Goal: Feedback & Contribution: Leave review/rating

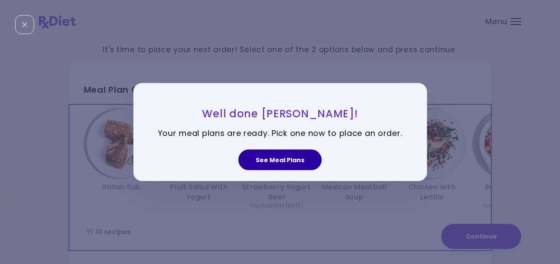
click at [302, 156] on button "See Meal Plans" at bounding box center [280, 160] width 83 height 21
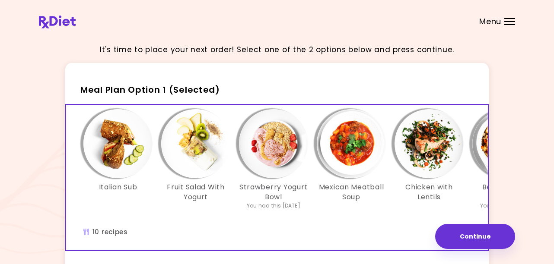
click at [118, 153] on img "Info - Italian Sub - Meal Plan Option 1 (Selected)" at bounding box center [117, 143] width 69 height 69
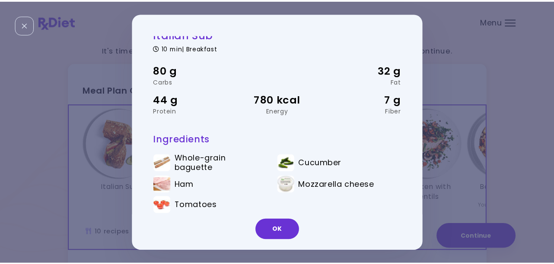
scroll to position [17, 0]
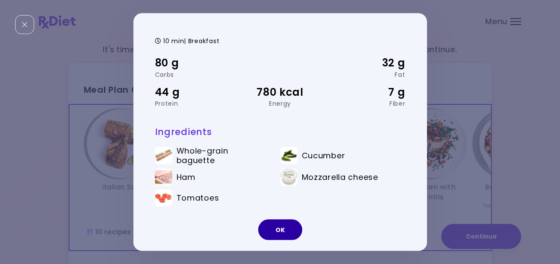
click at [273, 230] on button "OK" at bounding box center [280, 230] width 44 height 21
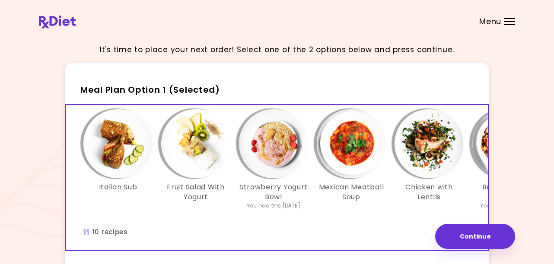
click at [198, 164] on img "Info - Fruit Salad With Yogurt - Meal Plan Option 1 (Selected)" at bounding box center [195, 143] width 69 height 69
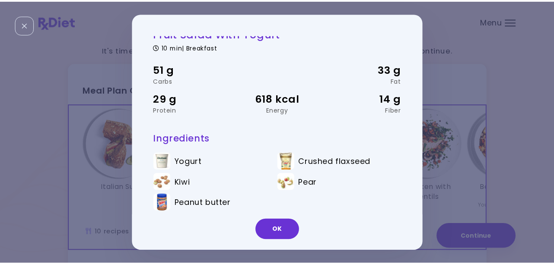
scroll to position [15, 0]
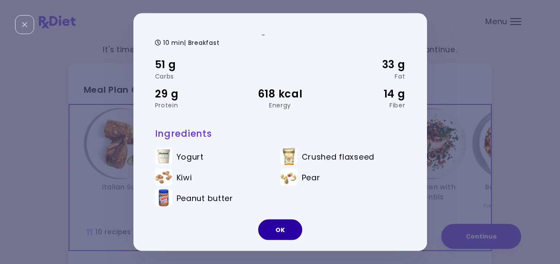
click at [276, 226] on button "OK" at bounding box center [280, 230] width 44 height 21
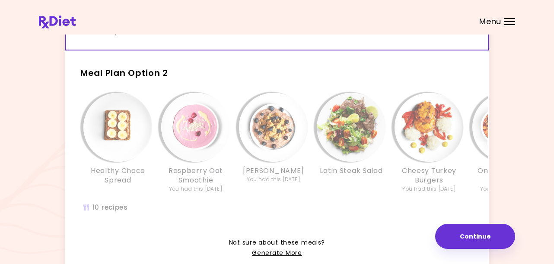
scroll to position [216, 0]
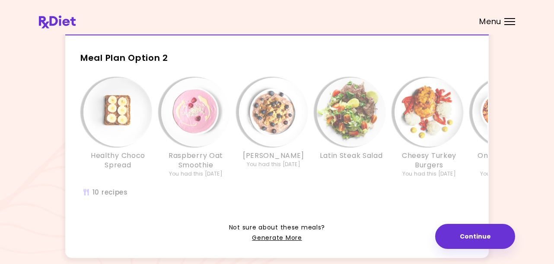
click at [120, 195] on div "Healthy Choco Spread Raspberry Oat Smoothie You had this 8 weeks ago Choco Berr…" at bounding box center [468, 142] width 804 height 138
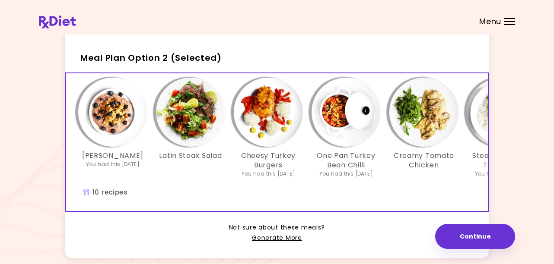
scroll to position [0, 162]
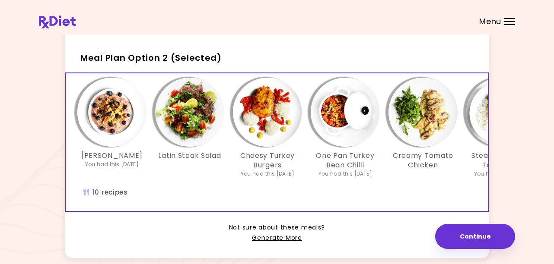
click at [199, 130] on img "Info - Latin Steak Salad - Meal Plan Option 2 (Selected)" at bounding box center [189, 112] width 69 height 69
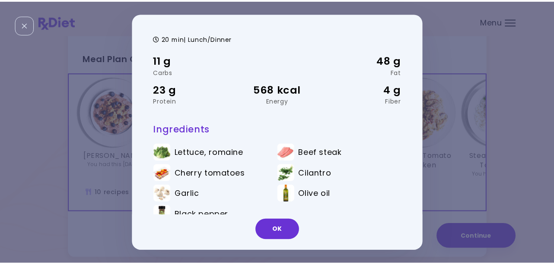
scroll to position [36, 0]
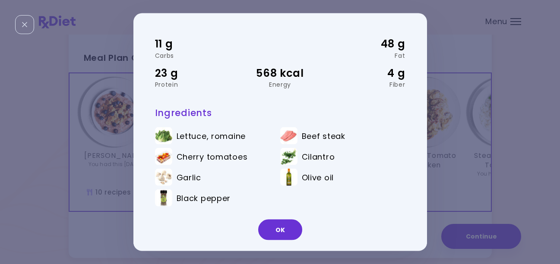
click at [275, 235] on button "OK" at bounding box center [280, 230] width 44 height 21
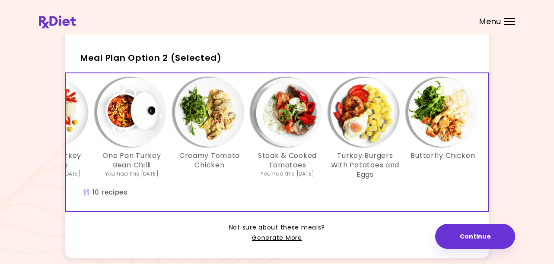
scroll to position [0, 382]
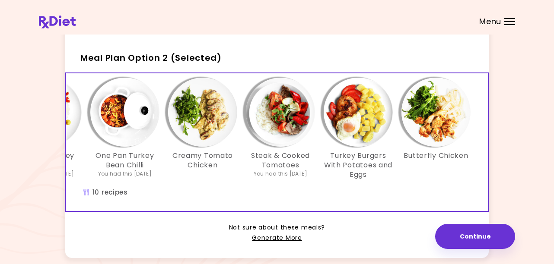
click at [449, 140] on img "Info - Butterfly Chicken - Meal Plan Option 2 (Selected)" at bounding box center [435, 112] width 69 height 69
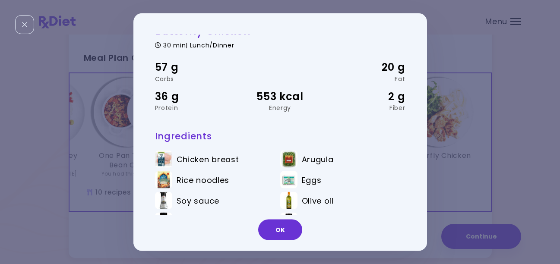
scroll to position [0, 0]
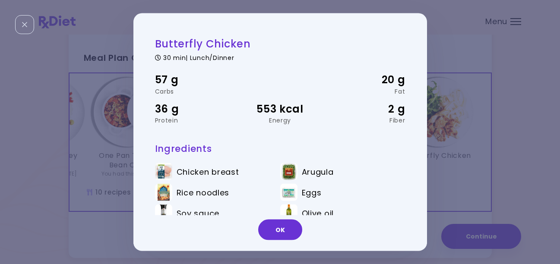
click at [286, 226] on button "OK" at bounding box center [280, 230] width 44 height 21
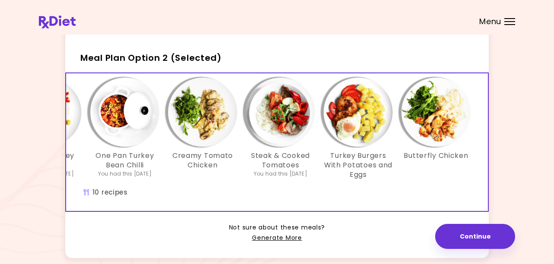
click at [362, 136] on img "Info - Turkey Burgers With Potatoes and Eggs - Meal Plan Option 2 (Selected)" at bounding box center [358, 112] width 69 height 69
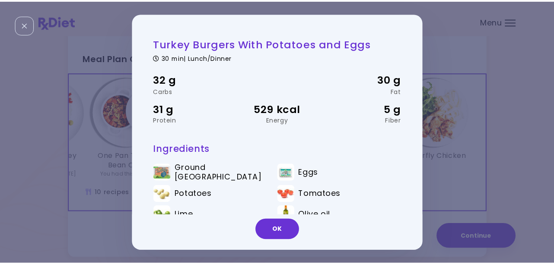
scroll to position [36, 0]
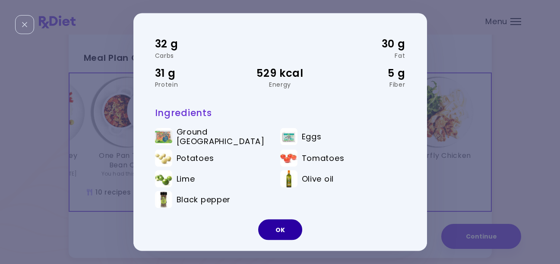
click at [277, 231] on button "OK" at bounding box center [280, 230] width 44 height 21
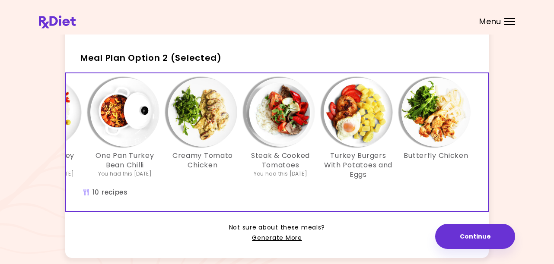
click at [280, 132] on img "Info - Steak & Cooked Tomatoes - Meal Plan Option 2 (Selected)" at bounding box center [280, 112] width 69 height 69
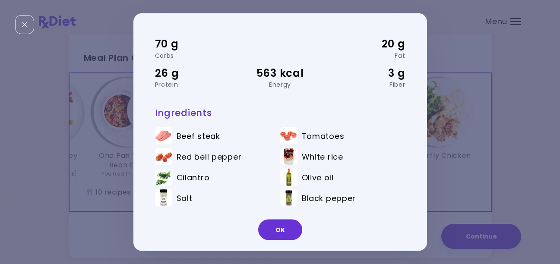
click at [283, 233] on button "OK" at bounding box center [280, 230] width 44 height 21
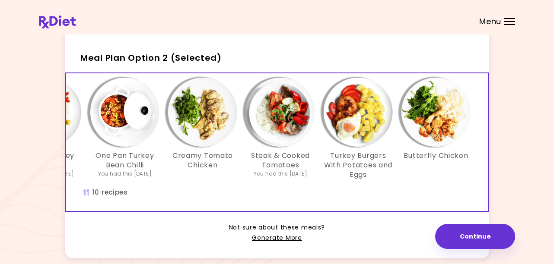
click at [206, 142] on img "Info - Creamy Tomato Chicken - Meal Plan Option 2 (Selected)" at bounding box center [202, 112] width 69 height 69
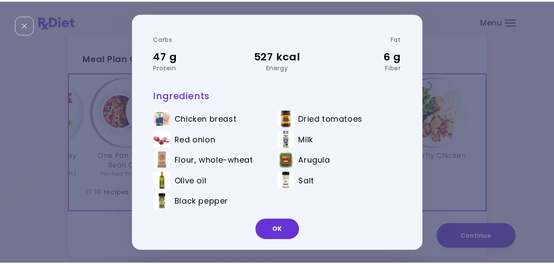
scroll to position [57, 0]
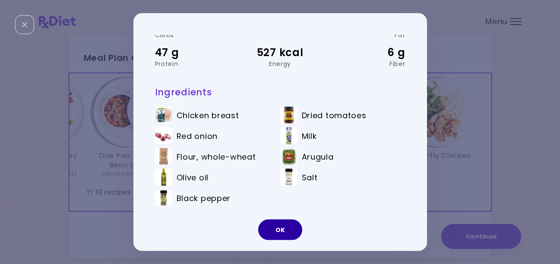
click at [281, 231] on button "OK" at bounding box center [280, 230] width 44 height 21
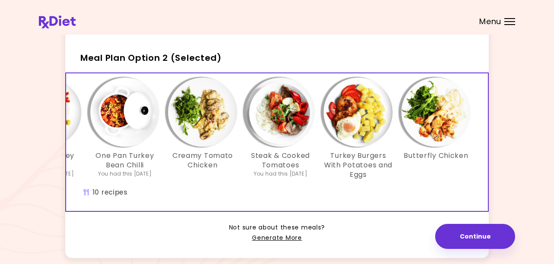
click at [474, 237] on button "Continue" at bounding box center [475, 236] width 80 height 25
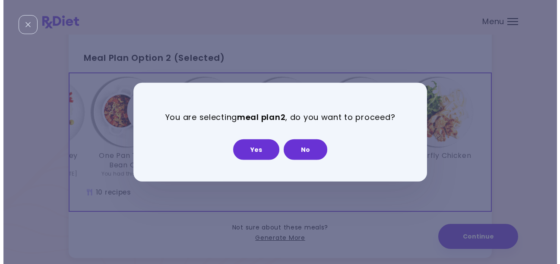
scroll to position [0, 0]
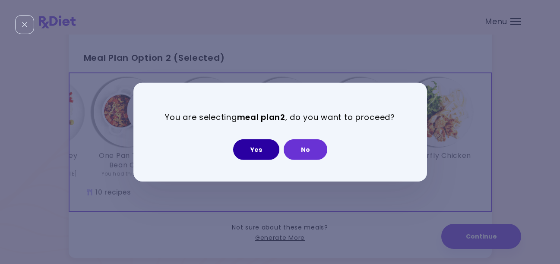
click at [254, 146] on button "Yes" at bounding box center [256, 149] width 46 height 21
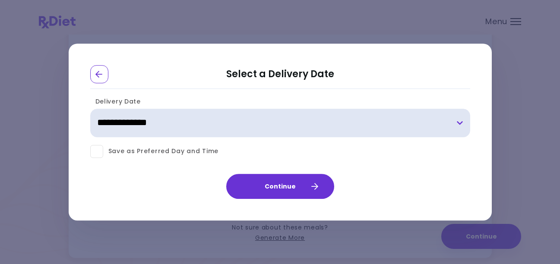
click at [192, 127] on select "**********" at bounding box center [280, 123] width 380 height 29
select select "**********"
click at [90, 109] on select "**********" at bounding box center [280, 123] width 380 height 29
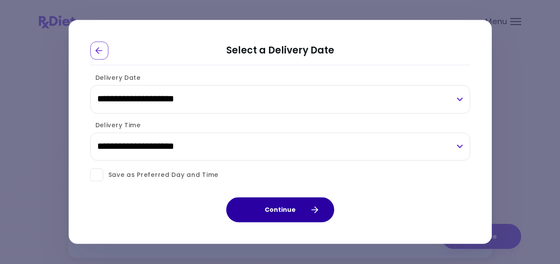
click at [272, 208] on button "Continue" at bounding box center [280, 210] width 108 height 25
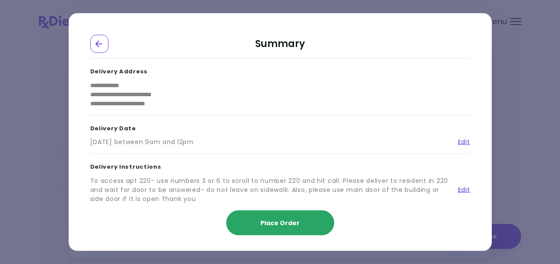
click at [276, 223] on span "Place Order" at bounding box center [280, 223] width 39 height 9
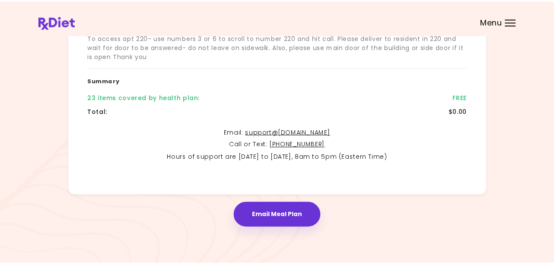
scroll to position [214, 0]
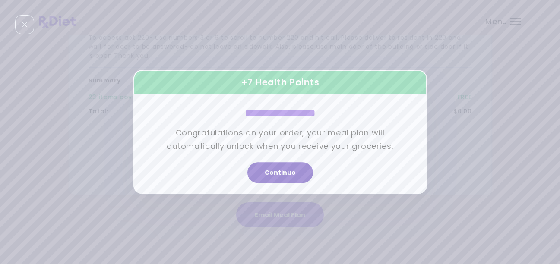
click at [281, 178] on button "Continue" at bounding box center [281, 173] width 66 height 21
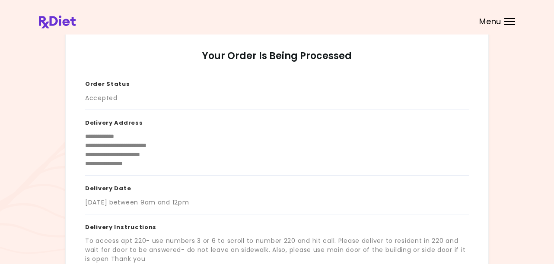
scroll to position [0, 0]
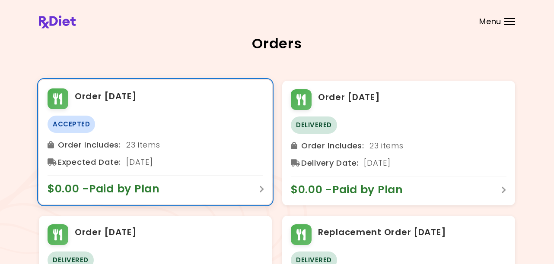
click at [139, 189] on span "$0.00 - Paid by Plan" at bounding box center [108, 189] width 121 height 14
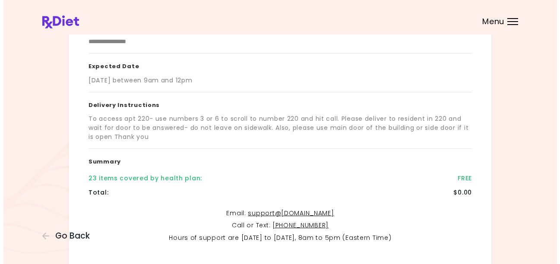
scroll to position [214, 0]
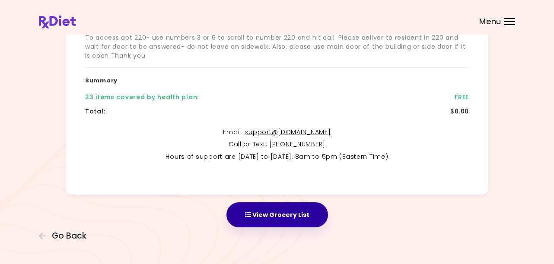
click at [286, 214] on button "View Grocery List" at bounding box center [277, 215] width 102 height 25
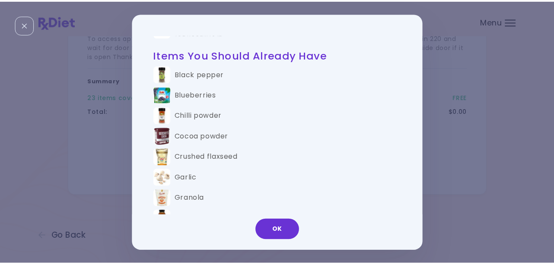
scroll to position [691, 0]
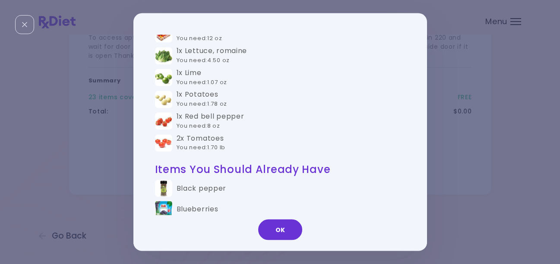
click at [286, 234] on button "OK" at bounding box center [280, 230] width 44 height 21
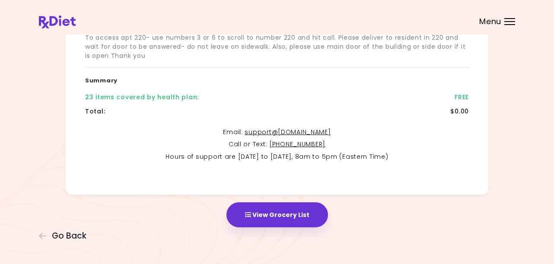
click at [491, 22] on span "Menu" at bounding box center [490, 22] width 22 height 8
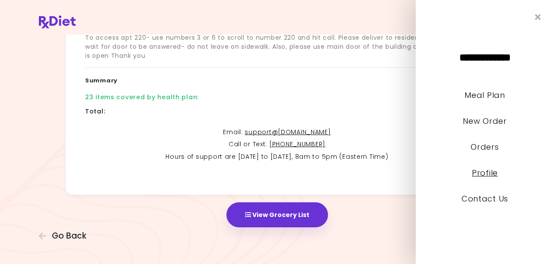
click at [485, 175] on link "Profile" at bounding box center [485, 173] width 26 height 11
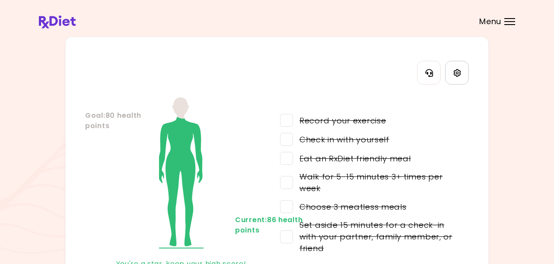
click at [458, 74] on icon "Settings" at bounding box center [457, 73] width 8 height 8
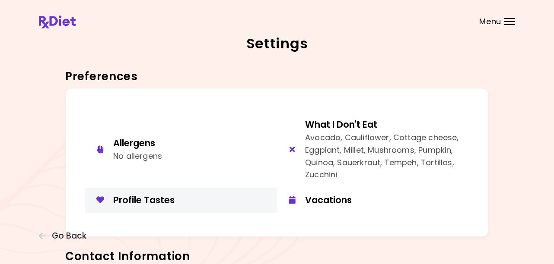
click at [158, 196] on div "Profile Tastes" at bounding box center [191, 200] width 157 height 12
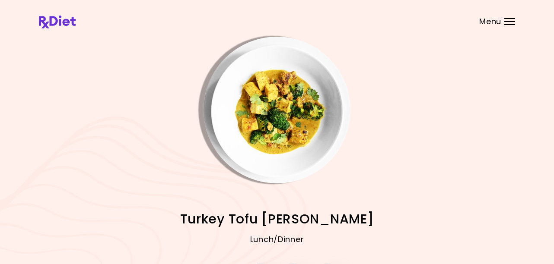
click at [483, 22] on span "Menu" at bounding box center [490, 22] width 22 height 8
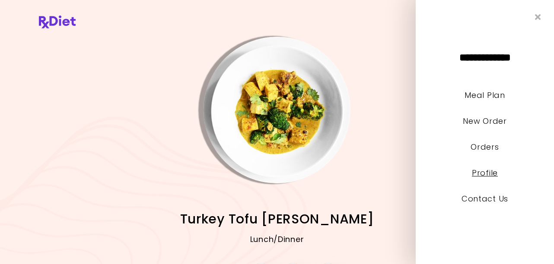
click at [481, 176] on link "Profile" at bounding box center [485, 173] width 26 height 11
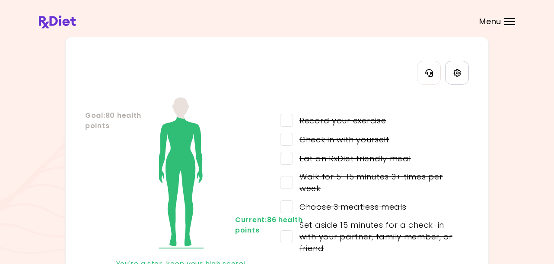
click at [456, 69] on icon "Settings" at bounding box center [457, 73] width 8 height 8
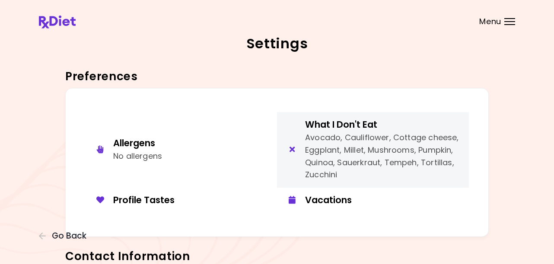
click at [318, 150] on div "Avocado, Cauliflower, Cottage cheese, Eggplant, Millet, Mushrooms, Pumpkin, Qui…" at bounding box center [383, 157] width 157 height 50
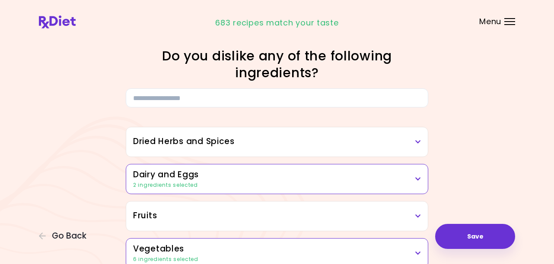
click at [322, 143] on h3 "Dried Herbs and Spices" at bounding box center [277, 142] width 288 height 13
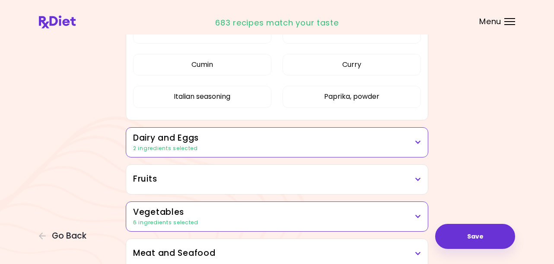
scroll to position [173, 0]
click at [283, 150] on div "2 ingredients selected" at bounding box center [277, 148] width 288 height 8
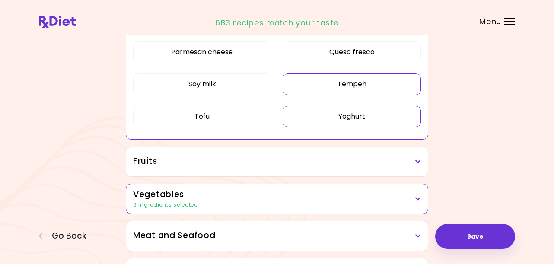
scroll to position [475, 0]
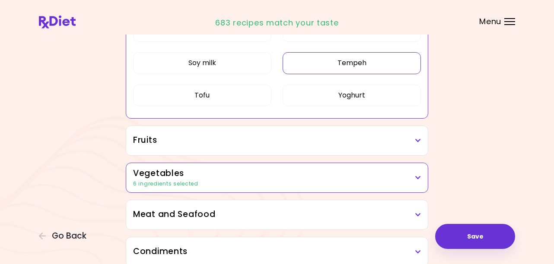
click at [283, 149] on div "Fruits" at bounding box center [277, 140] width 302 height 29
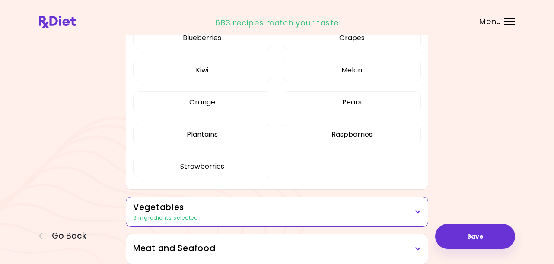
scroll to position [691, 0]
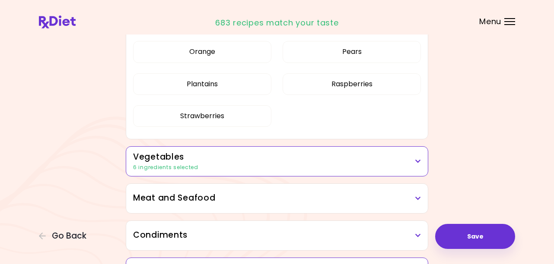
click at [285, 161] on h3 "Vegetables" at bounding box center [277, 157] width 288 height 13
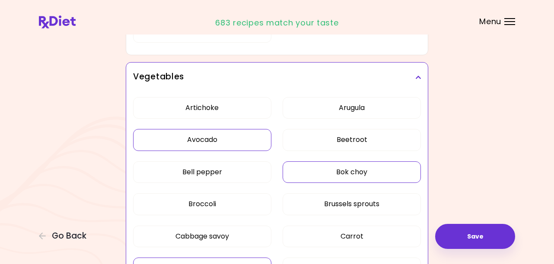
scroll to position [778, 0]
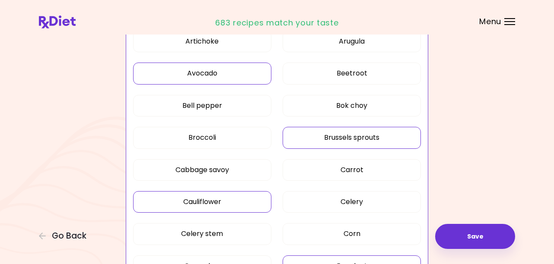
scroll to position [240, 0]
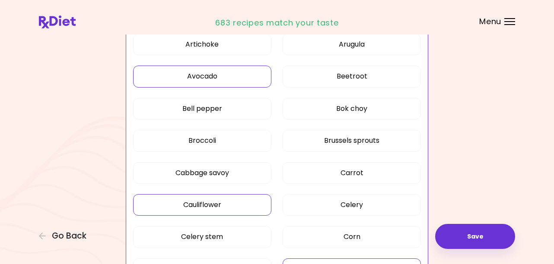
click at [248, 75] on button "Avocado" at bounding box center [202, 77] width 138 height 22
click at [250, 75] on button "Avocado" at bounding box center [202, 77] width 138 height 22
click at [264, 84] on button "Avocado" at bounding box center [202, 77] width 138 height 22
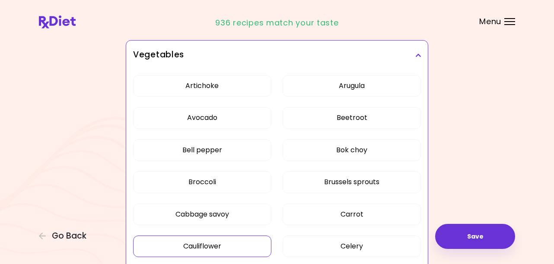
scroll to position [197, 0]
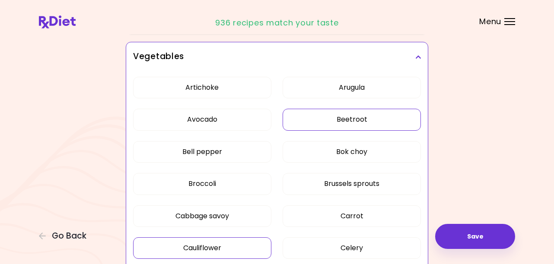
click at [317, 118] on button "Beetroot" at bounding box center [352, 120] width 138 height 22
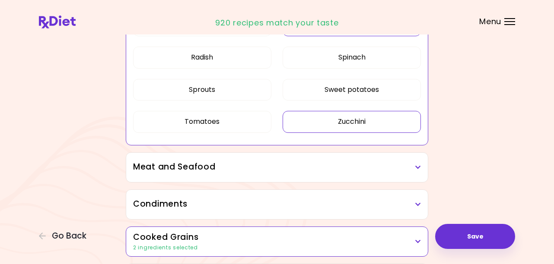
scroll to position [672, 0]
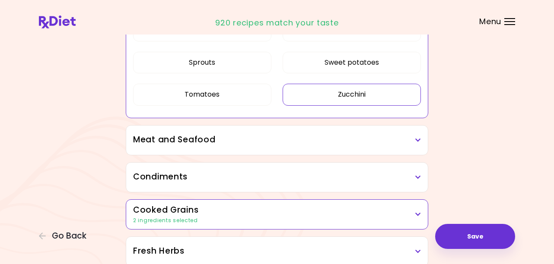
click at [285, 146] on h3 "Meat and Seafood" at bounding box center [277, 140] width 288 height 13
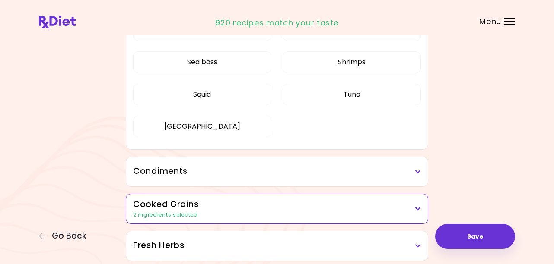
scroll to position [888, 0]
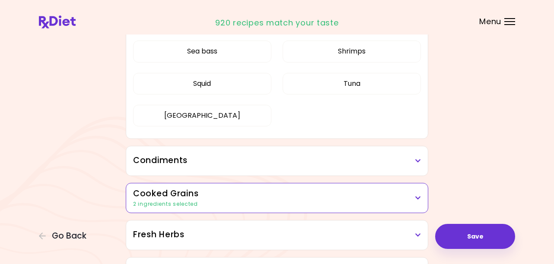
click at [284, 164] on h3 "Condiments" at bounding box center [277, 161] width 288 height 13
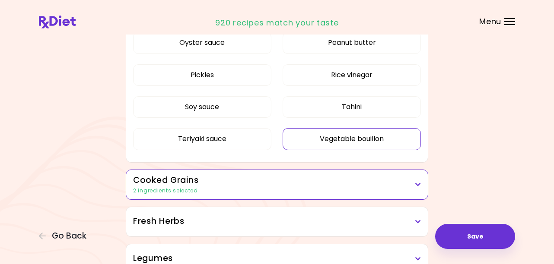
scroll to position [1147, 0]
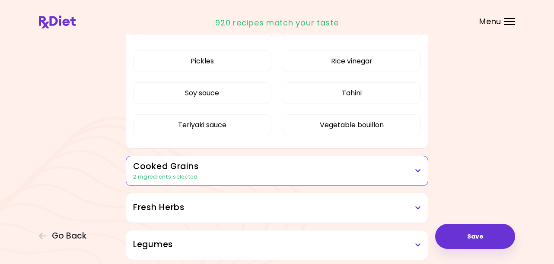
click at [283, 173] on div "2 ingredients selected" at bounding box center [277, 177] width 288 height 8
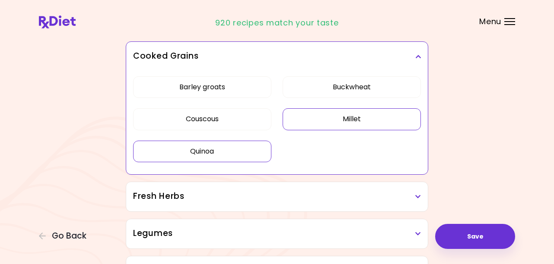
scroll to position [1277, 0]
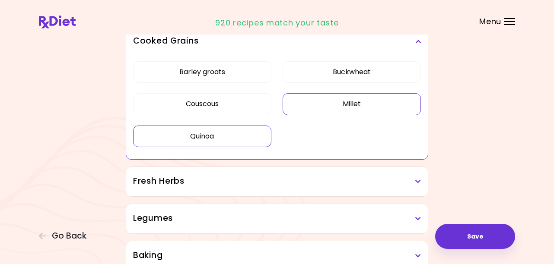
click at [279, 176] on h3 "Fresh Herbs" at bounding box center [277, 181] width 288 height 13
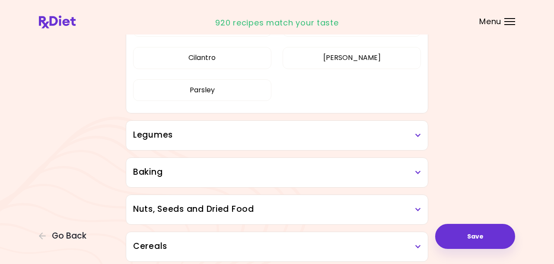
scroll to position [1493, 0]
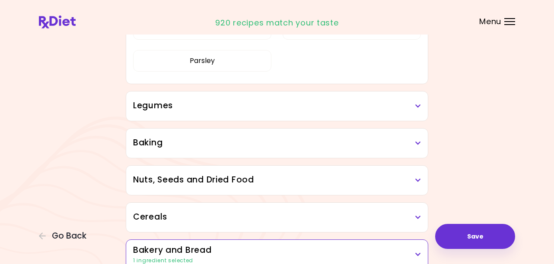
click at [291, 111] on h3 "Legumes" at bounding box center [277, 106] width 288 height 13
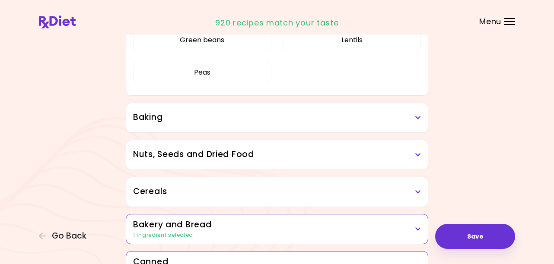
scroll to position [1623, 0]
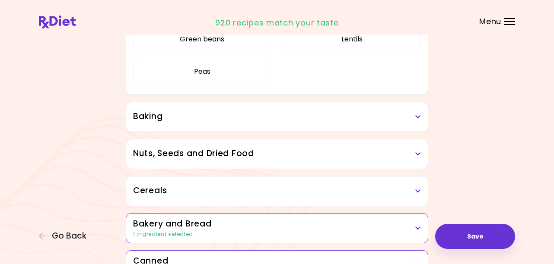
click at [290, 121] on h3 "Baking" at bounding box center [277, 117] width 288 height 13
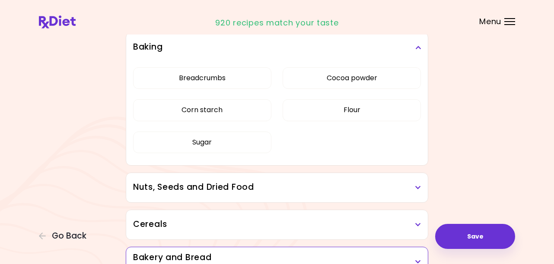
scroll to position [1752, 0]
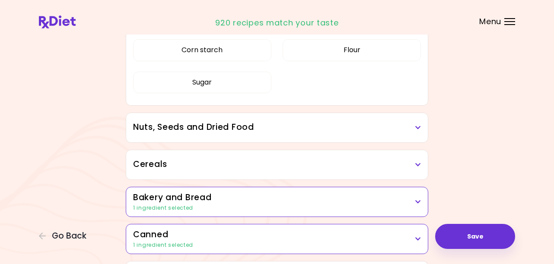
click at [280, 129] on h3 "Nuts, Seeds and Dried Food" at bounding box center [277, 127] width 288 height 13
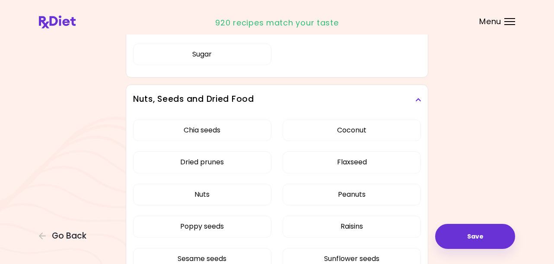
scroll to position [1795, 0]
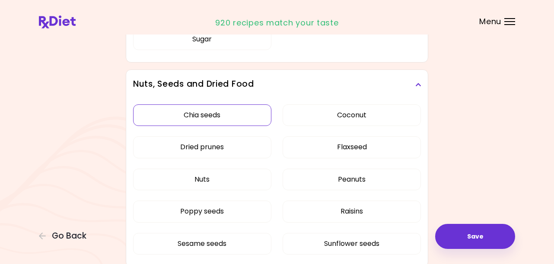
click at [257, 118] on div "Chia seeds Coconut Dried prunes Flaxseed Nuts Peanuts Poppy seeds Raisins Sesam…" at bounding box center [277, 183] width 288 height 168
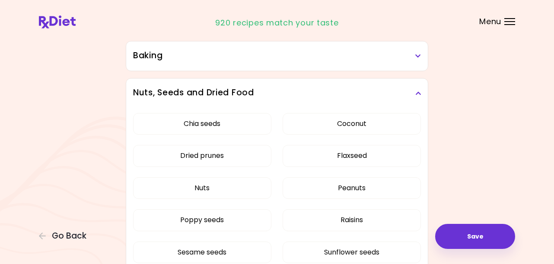
scroll to position [420, 0]
click at [234, 121] on button "Chia seeds" at bounding box center [202, 125] width 138 height 22
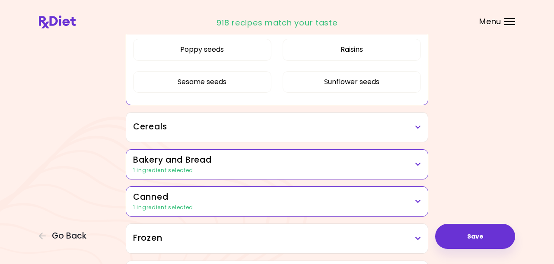
scroll to position [593, 0]
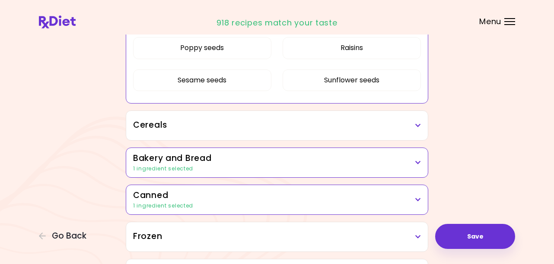
click at [280, 129] on h3 "Cereals" at bounding box center [277, 125] width 288 height 13
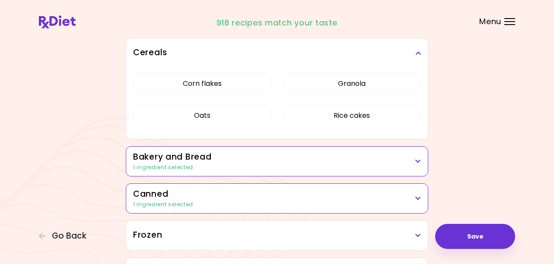
scroll to position [679, 0]
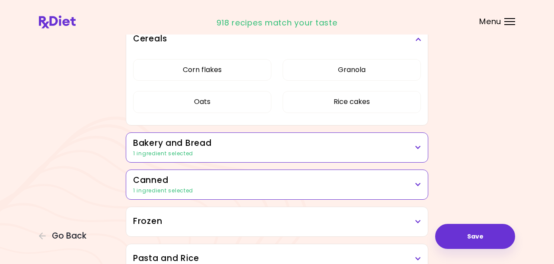
click at [283, 150] on div "1 ingredient selected" at bounding box center [277, 154] width 288 height 8
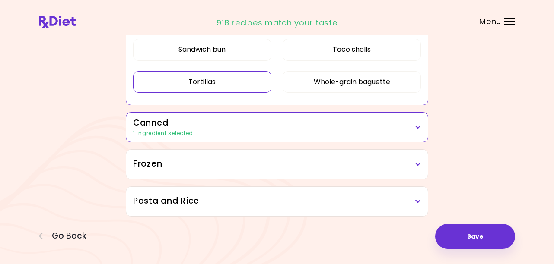
click at [239, 77] on button "Tortillas" at bounding box center [202, 82] width 138 height 22
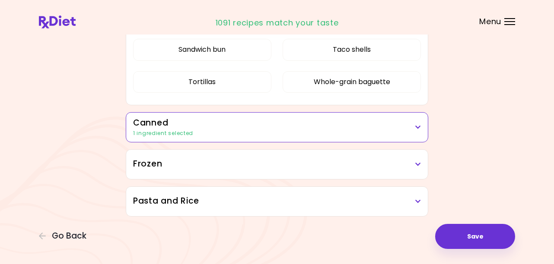
click at [266, 127] on h3 "Canned" at bounding box center [277, 123] width 288 height 13
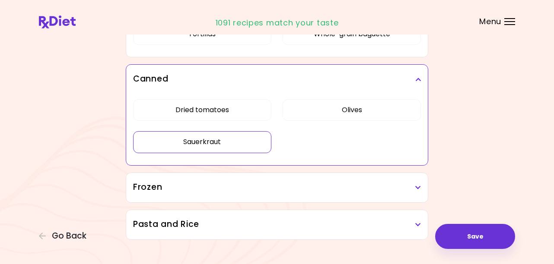
scroll to position [672, 0]
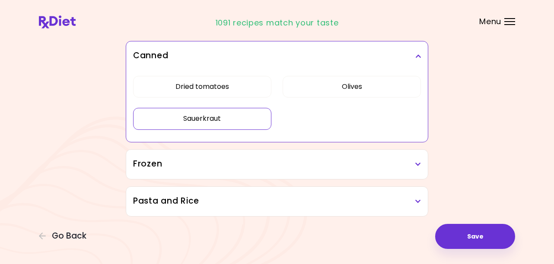
click at [275, 160] on h3 "Frozen" at bounding box center [277, 164] width 288 height 13
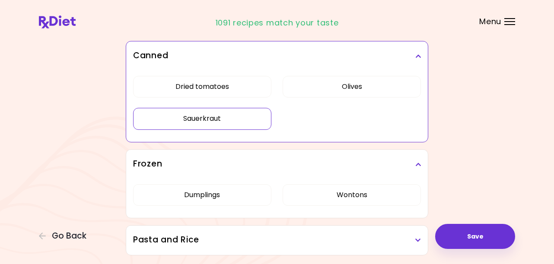
scroll to position [711, 0]
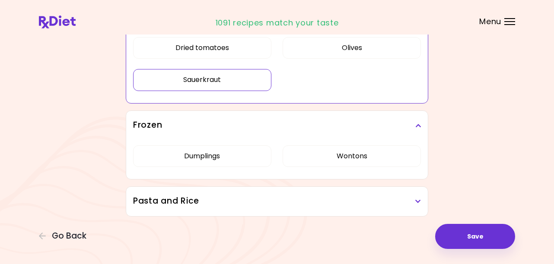
click at [275, 201] on h3 "Pasta and Rice" at bounding box center [277, 201] width 288 height 13
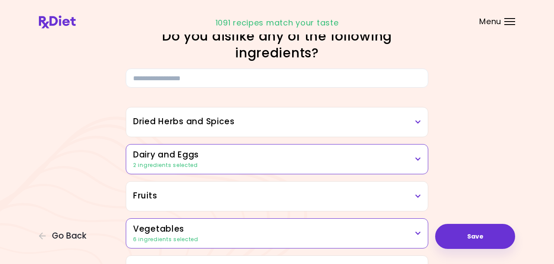
scroll to position [5, 0]
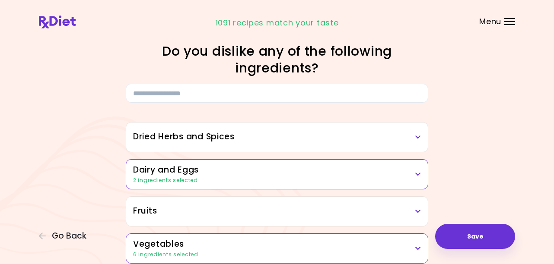
click at [281, 173] on h3 "Dairy and Eggs" at bounding box center [277, 170] width 288 height 13
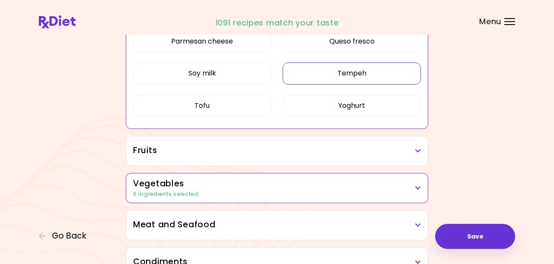
scroll to position [350, 0]
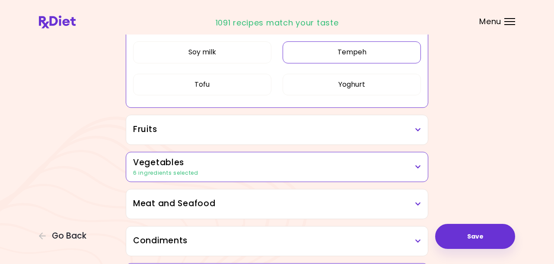
click at [271, 167] on h3 "Vegetables" at bounding box center [277, 163] width 288 height 13
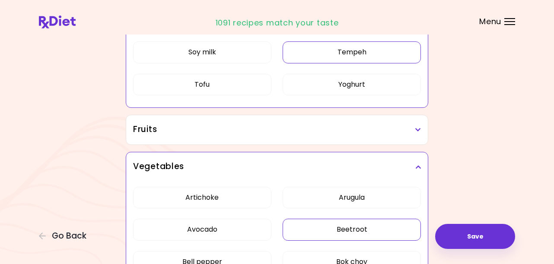
scroll to position [394, 0]
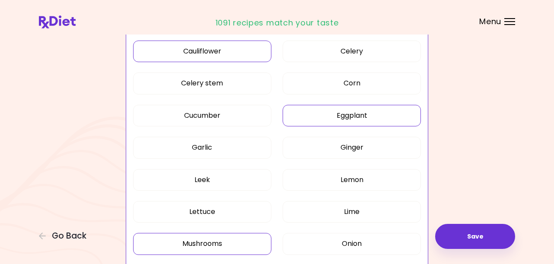
click at [248, 157] on div "Artichoke Arugula Avocado Beetroot Bell pepper Bok choy Broccoli Brussels sprou…" at bounding box center [277, 136] width 288 height 522
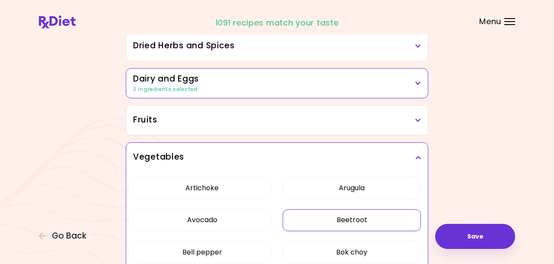
scroll to position [91, 0]
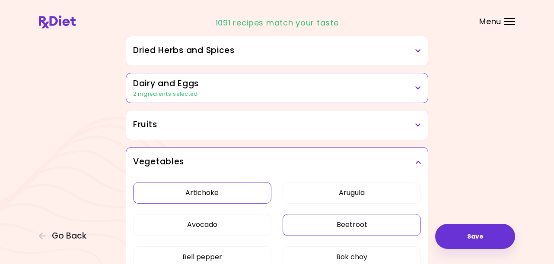
click at [225, 191] on button "Artichoke" at bounding box center [202, 193] width 138 height 22
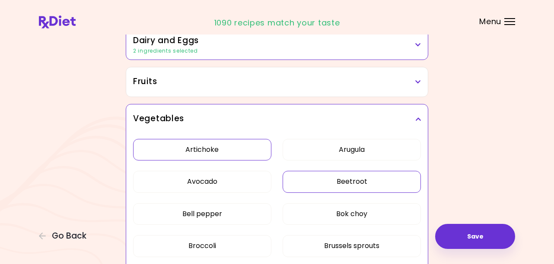
scroll to position [178, 0]
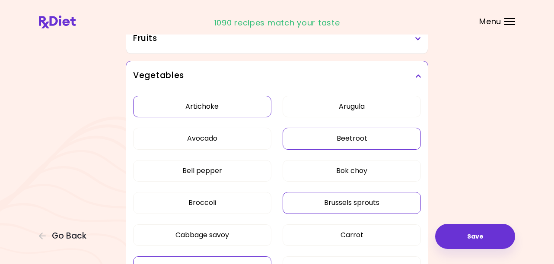
click at [312, 199] on button "Brussels sprouts" at bounding box center [352, 203] width 138 height 22
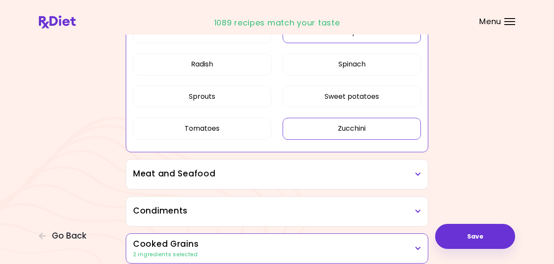
scroll to position [653, 0]
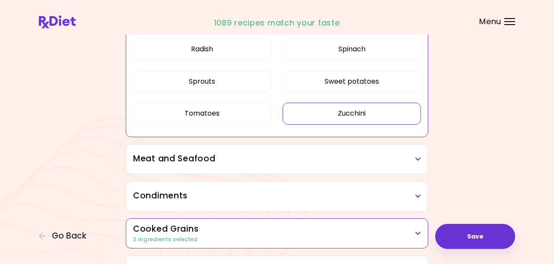
click at [273, 161] on h3 "Meat and Seafood" at bounding box center [277, 159] width 288 height 13
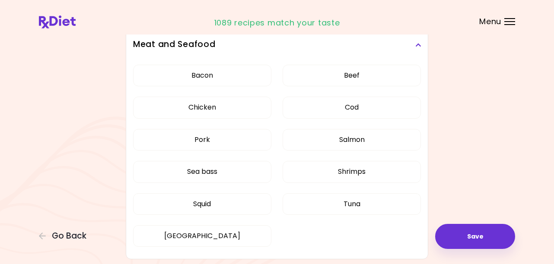
scroll to position [783, 0]
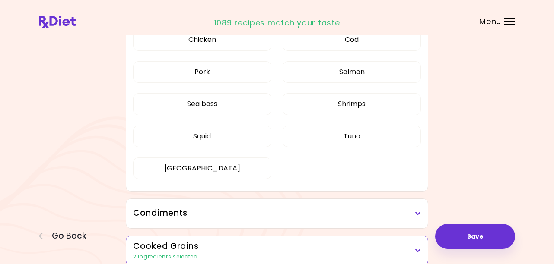
scroll to position [265, 0]
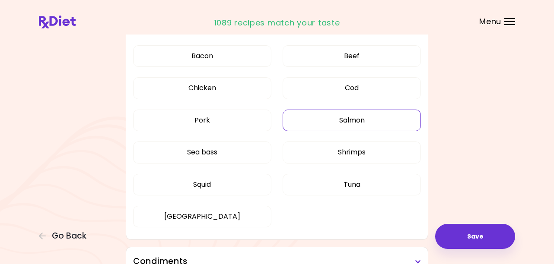
click at [326, 121] on button "Salmon" at bounding box center [352, 121] width 138 height 22
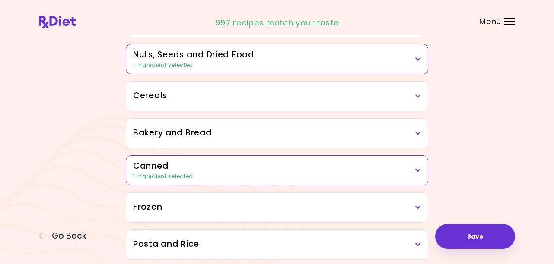
scroll to position [697, 0]
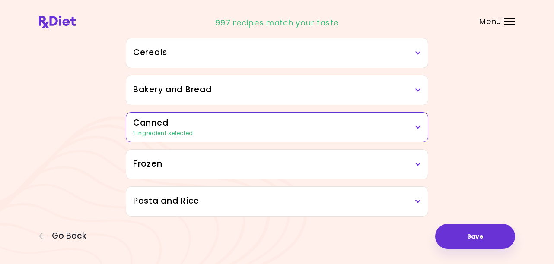
click at [289, 95] on h3 "Bakery and Bread" at bounding box center [277, 90] width 288 height 13
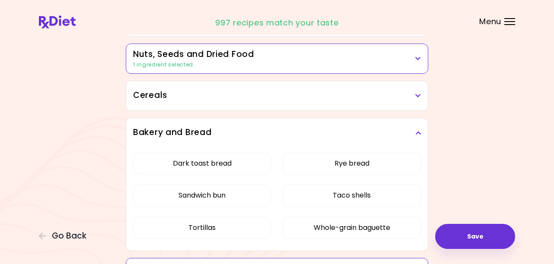
scroll to position [611, 0]
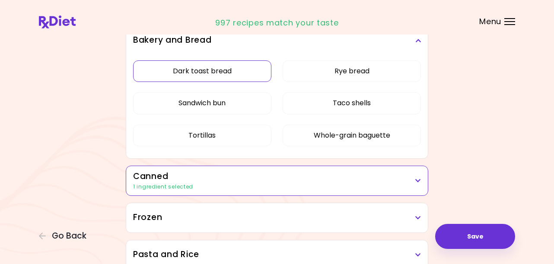
click at [215, 82] on button "Dark toast bread" at bounding box center [202, 71] width 138 height 22
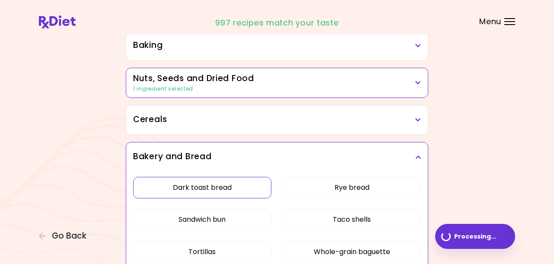
scroll to position [411, 0]
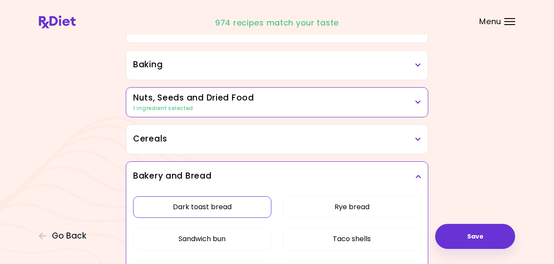
click at [262, 143] on h3 "Cereals" at bounding box center [277, 139] width 288 height 13
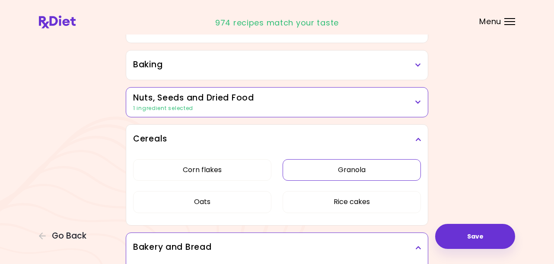
click at [323, 174] on button "Granola" at bounding box center [352, 170] width 138 height 22
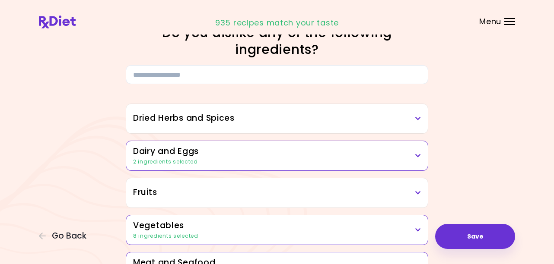
scroll to position [0, 0]
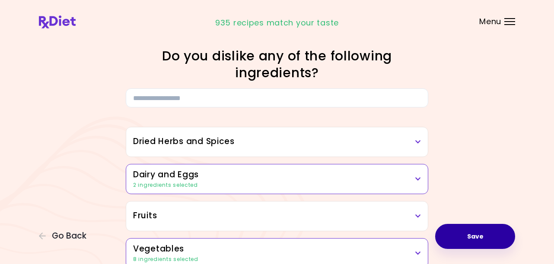
click at [471, 239] on button "Save" at bounding box center [475, 236] width 80 height 25
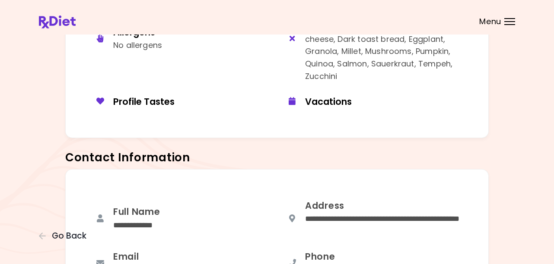
scroll to position [86, 0]
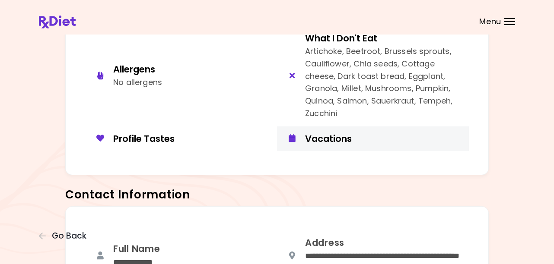
click at [330, 136] on div "Vacations" at bounding box center [383, 139] width 157 height 12
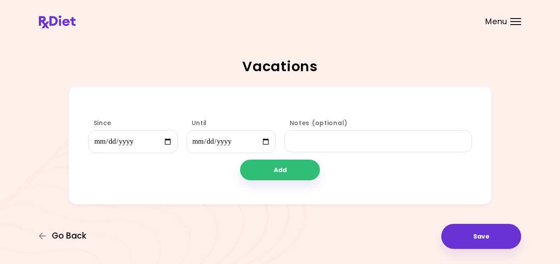
click at [68, 238] on span "Go Back" at bounding box center [69, 237] width 35 height 10
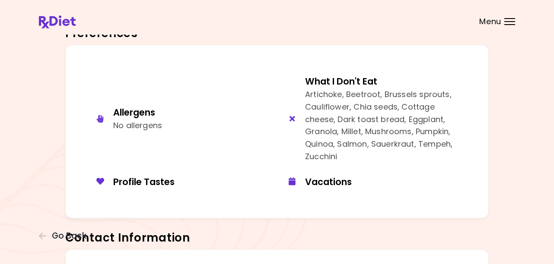
scroll to position [86, 0]
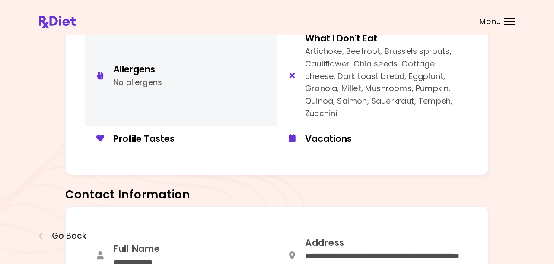
click at [131, 73] on div "Allergens" at bounding box center [137, 70] width 49 height 12
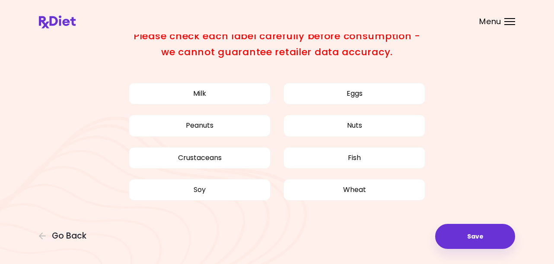
scroll to position [2, 0]
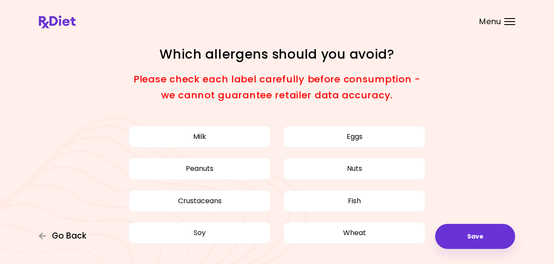
click at [75, 238] on span "Go Back" at bounding box center [69, 237] width 35 height 10
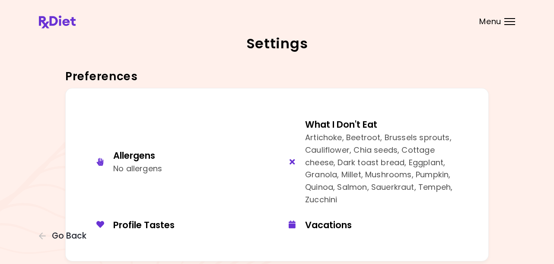
click at [488, 24] on span "Menu" at bounding box center [490, 22] width 22 height 8
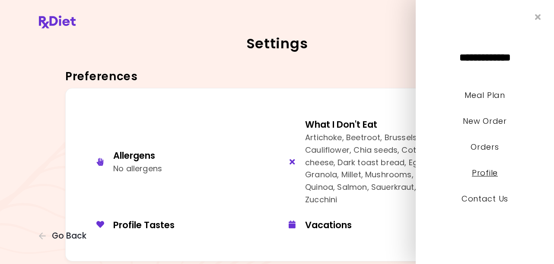
click at [486, 173] on link "Profile" at bounding box center [485, 173] width 26 height 11
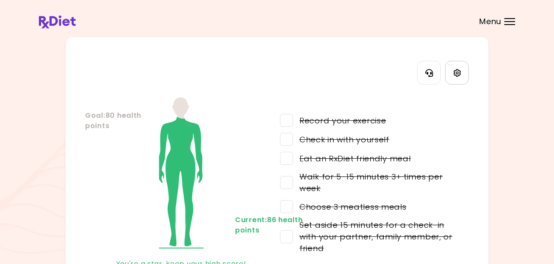
click at [461, 73] on link "Settings" at bounding box center [457, 73] width 24 height 24
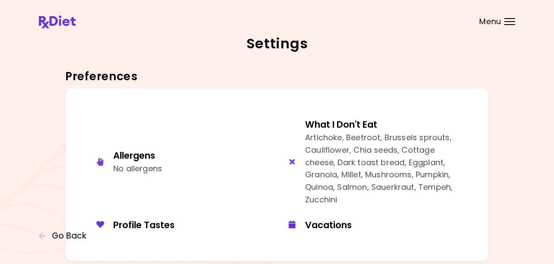
click at [490, 20] on span "Menu" at bounding box center [490, 22] width 22 height 8
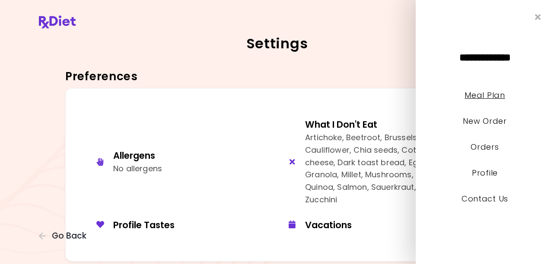
click at [487, 95] on link "Meal Plan" at bounding box center [485, 95] width 40 height 11
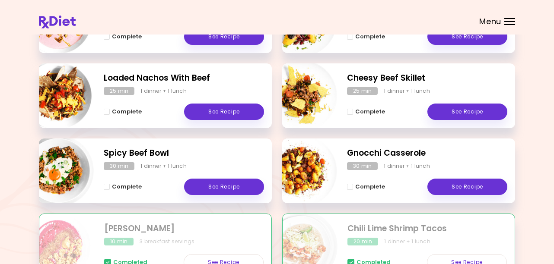
scroll to position [86, 0]
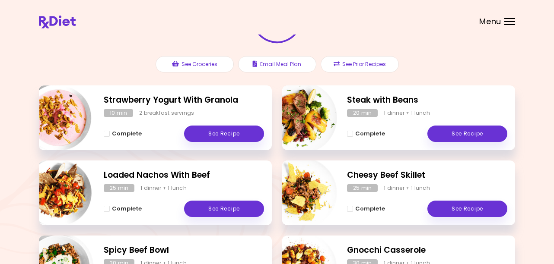
click at [490, 22] on span "Menu" at bounding box center [490, 22] width 22 height 8
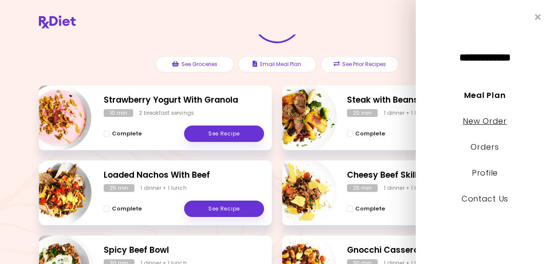
click at [492, 121] on link "New Order" at bounding box center [485, 121] width 44 height 11
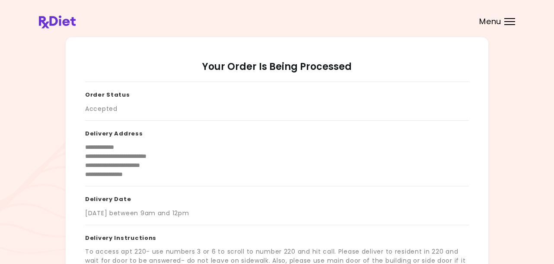
click at [489, 22] on span "Menu" at bounding box center [490, 22] width 22 height 8
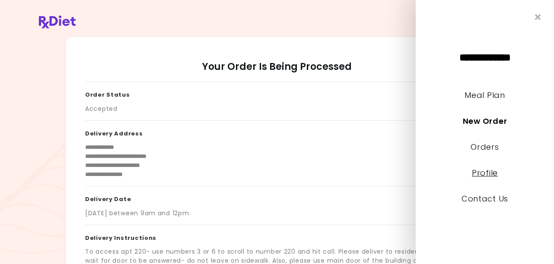
click at [487, 173] on link "Profile" at bounding box center [485, 173] width 26 height 11
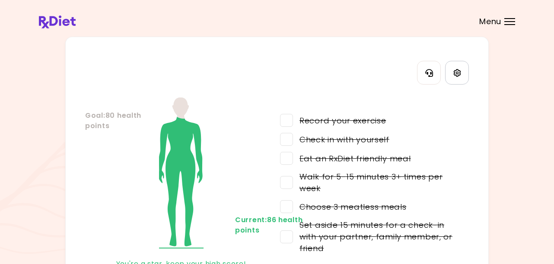
click at [458, 74] on icon "Settings" at bounding box center [457, 73] width 8 height 8
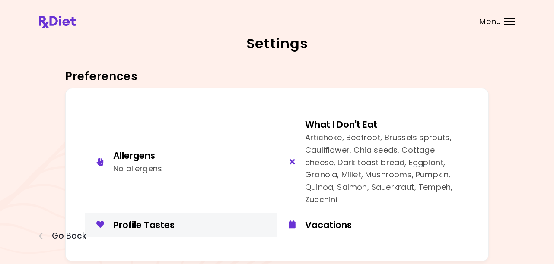
click at [167, 228] on div "Profile Tastes" at bounding box center [191, 226] width 157 height 12
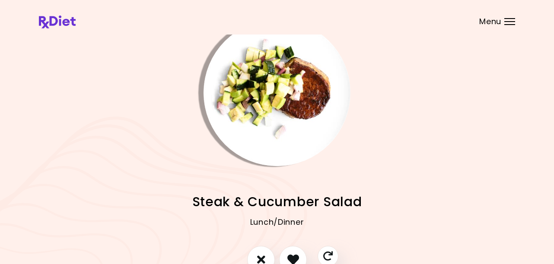
scroll to position [43, 0]
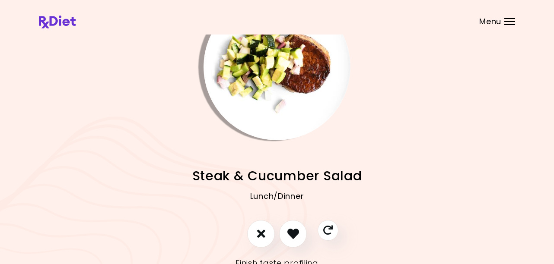
click at [285, 96] on img "Info - Steak & Cucumber Salad" at bounding box center [277, 67] width 147 height 147
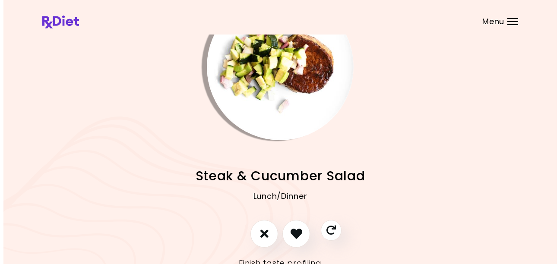
scroll to position [0, 0]
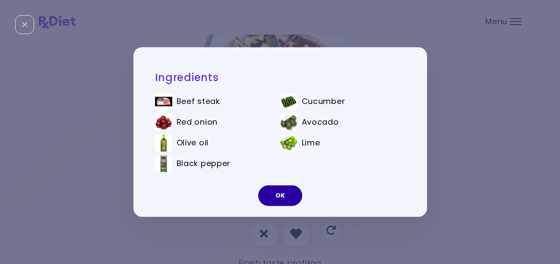
click at [282, 201] on button "OK" at bounding box center [280, 196] width 44 height 21
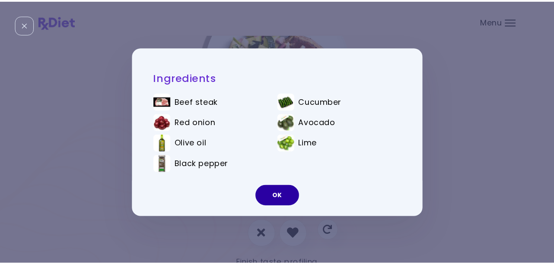
scroll to position [37, 0]
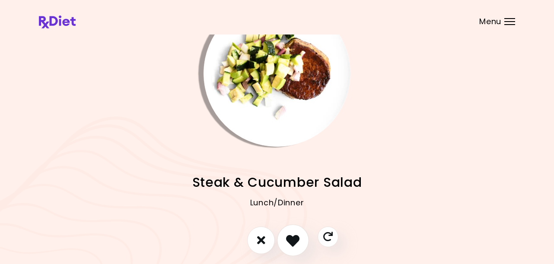
click at [293, 236] on icon "I like this recipe" at bounding box center [292, 240] width 13 height 13
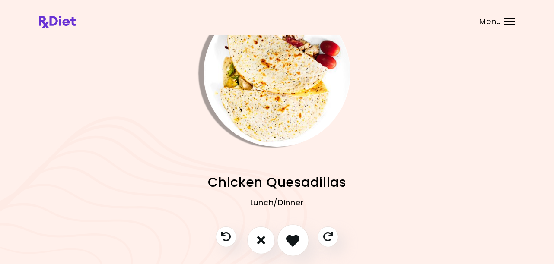
click at [291, 238] on icon "I like this recipe" at bounding box center [292, 240] width 13 height 13
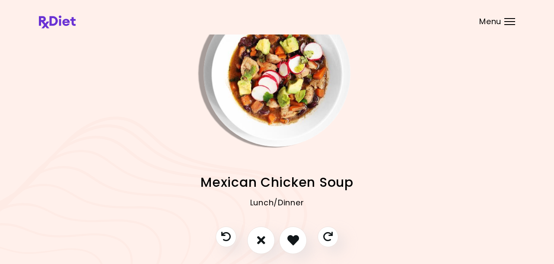
click at [280, 104] on img "Info - Mexican Chicken Soup" at bounding box center [277, 73] width 147 height 147
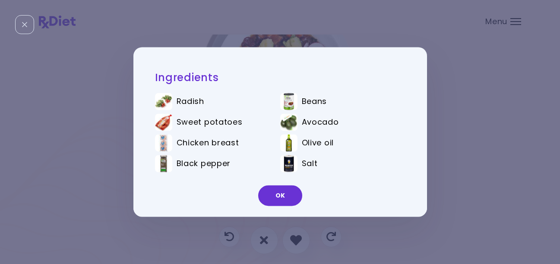
click at [283, 194] on button "OK" at bounding box center [280, 196] width 44 height 21
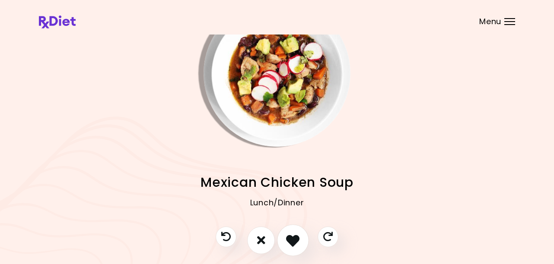
click at [292, 232] on button "I like this recipe" at bounding box center [293, 241] width 32 height 32
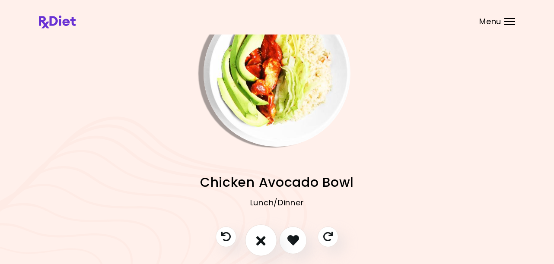
click at [268, 240] on button "I don't like this recipe" at bounding box center [261, 241] width 32 height 32
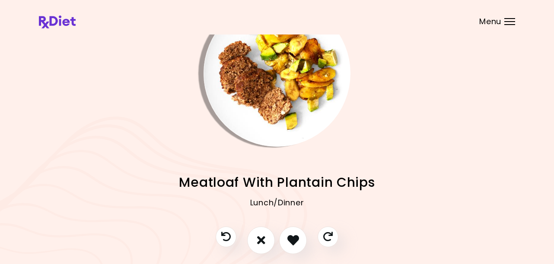
click at [270, 108] on img "Info - Meatloaf With Plantain Chips" at bounding box center [277, 73] width 147 height 147
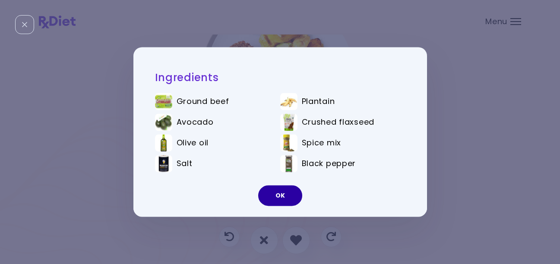
click at [284, 194] on button "OK" at bounding box center [280, 196] width 44 height 21
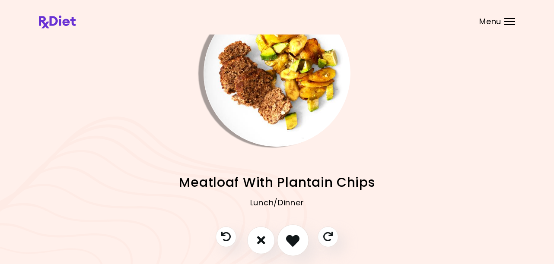
click at [293, 232] on button "I like this recipe" at bounding box center [293, 241] width 32 height 32
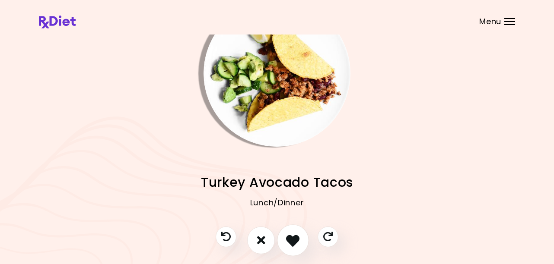
click at [293, 231] on button "I like this recipe" at bounding box center [293, 241] width 32 height 32
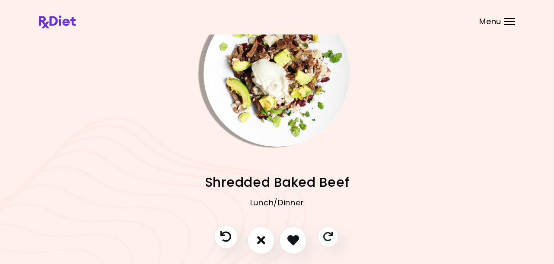
click at [224, 240] on icon "Previous recipe" at bounding box center [225, 237] width 11 height 11
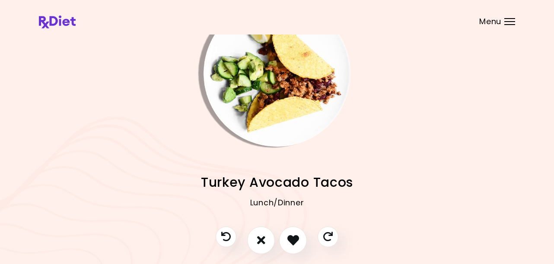
click at [265, 108] on img "Info - Turkey Avocado Tacos" at bounding box center [277, 73] width 147 height 147
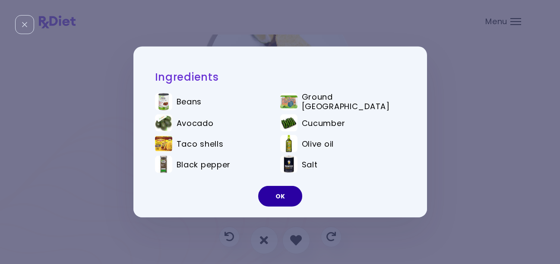
click at [283, 194] on button "OK" at bounding box center [280, 196] width 44 height 21
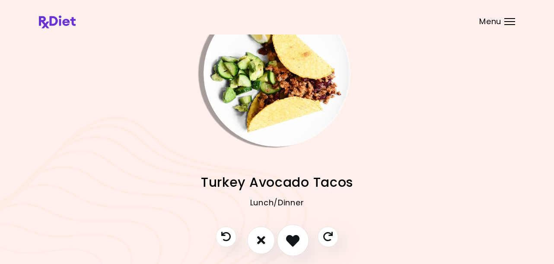
click at [297, 242] on icon "I like this recipe" at bounding box center [292, 240] width 13 height 13
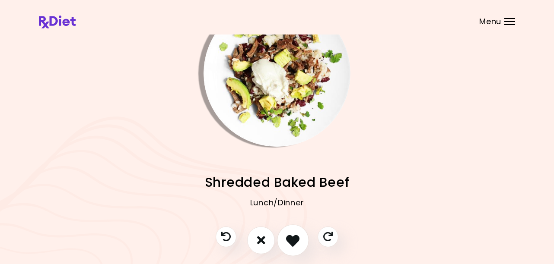
click at [299, 242] on icon "I like this recipe" at bounding box center [292, 240] width 13 height 13
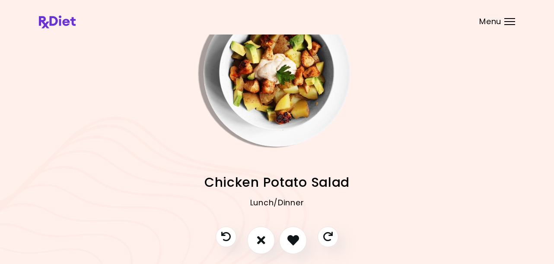
click at [276, 121] on img "Info - Chicken Potato Salad" at bounding box center [277, 73] width 147 height 147
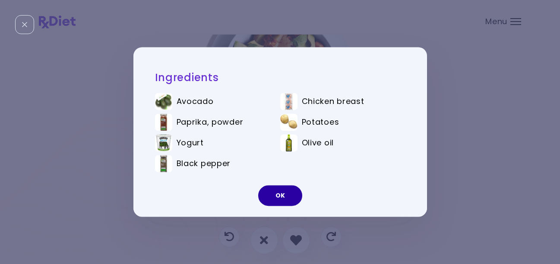
click at [281, 197] on button "OK" at bounding box center [280, 196] width 44 height 21
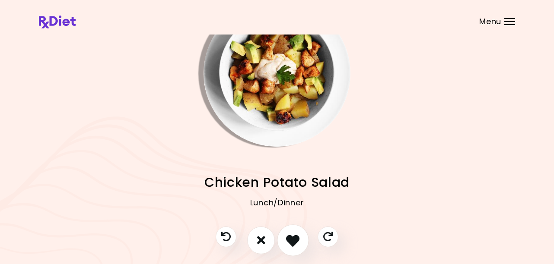
click at [292, 234] on icon "I like this recipe" at bounding box center [292, 240] width 13 height 13
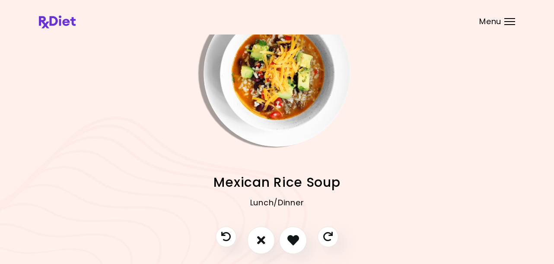
click at [273, 69] on img "Info - Mexican Rice Soup" at bounding box center [277, 73] width 147 height 147
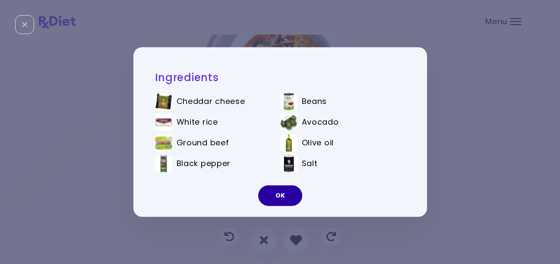
click at [278, 193] on button "OK" at bounding box center [280, 196] width 44 height 21
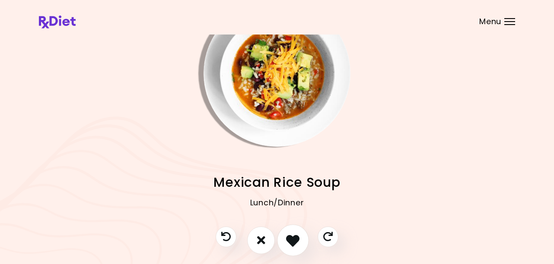
click at [294, 242] on icon "I like this recipe" at bounding box center [292, 240] width 13 height 13
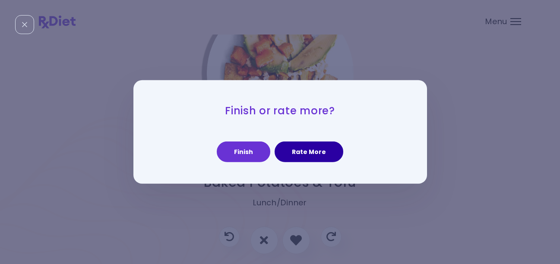
click at [303, 150] on button "Rate More" at bounding box center [309, 152] width 69 height 21
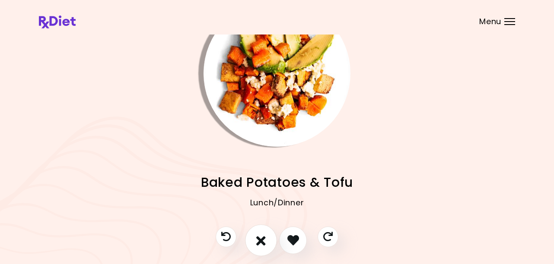
click at [259, 242] on icon "I don't like this recipe" at bounding box center [261, 240] width 10 height 13
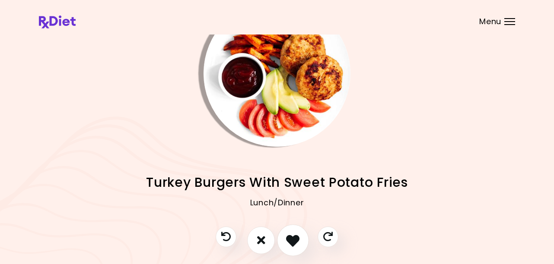
click at [292, 243] on icon "I like this recipe" at bounding box center [292, 240] width 13 height 13
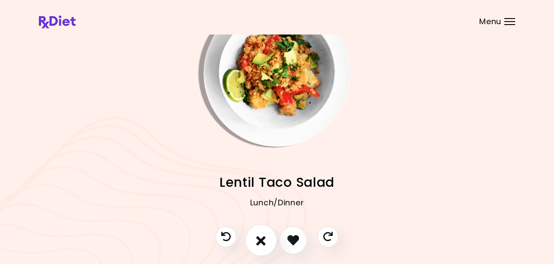
click at [262, 242] on icon "I don't like this recipe" at bounding box center [261, 240] width 10 height 13
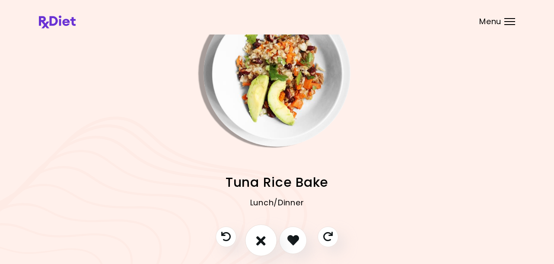
click at [262, 241] on icon "I don't like this recipe" at bounding box center [261, 240] width 10 height 13
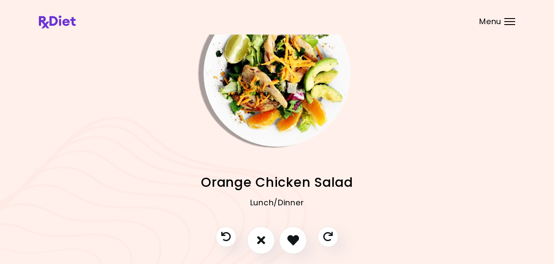
click at [290, 125] on img "Info - Orange Chicken Salad" at bounding box center [277, 73] width 147 height 147
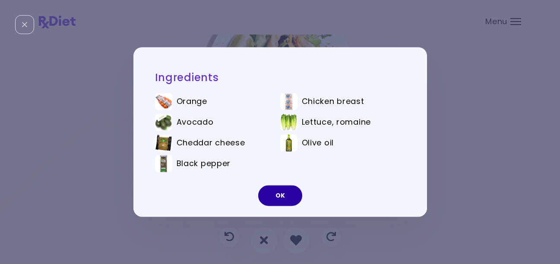
click at [278, 196] on button "OK" at bounding box center [280, 196] width 44 height 21
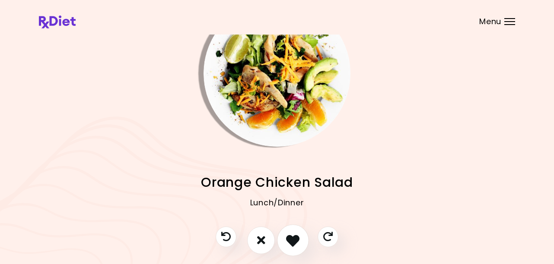
click at [291, 231] on button "I like this recipe" at bounding box center [293, 241] width 32 height 32
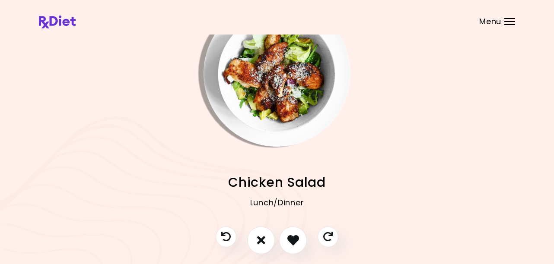
click at [279, 114] on img "Info - Chicken Salad" at bounding box center [277, 73] width 147 height 147
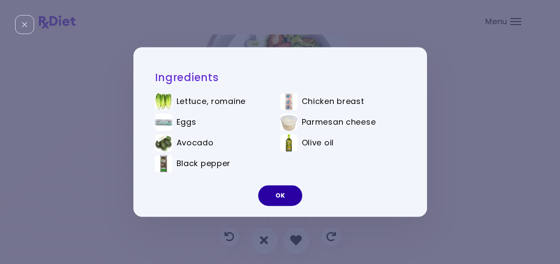
click at [276, 192] on button "OK" at bounding box center [280, 196] width 44 height 21
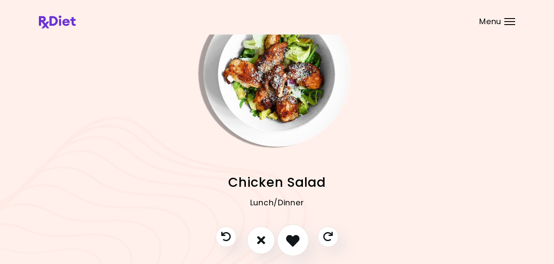
click at [293, 240] on icon "I like this recipe" at bounding box center [292, 240] width 13 height 13
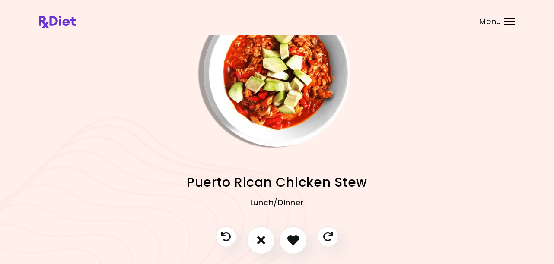
click at [275, 108] on img "Info - Puerto Rican Chicken Stew" at bounding box center [277, 73] width 147 height 147
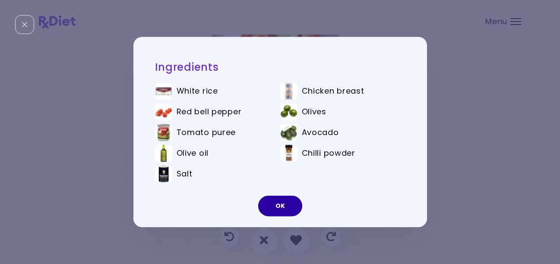
click at [277, 207] on button "OK" at bounding box center [280, 206] width 44 height 21
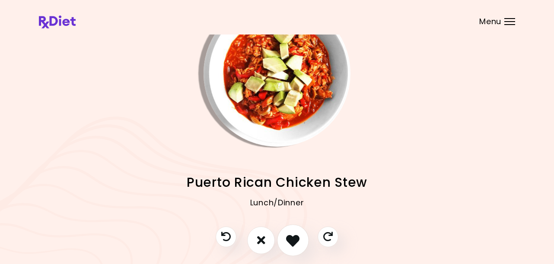
click at [293, 236] on icon "I like this recipe" at bounding box center [292, 240] width 13 height 13
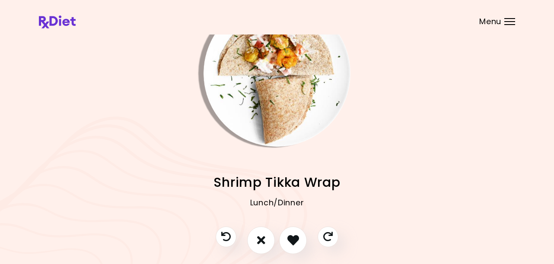
click at [274, 120] on img "Info - Shrimp Tikka Wrap" at bounding box center [277, 73] width 147 height 147
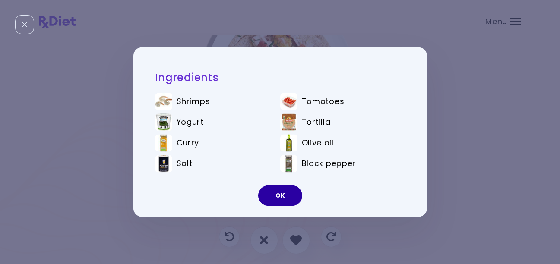
click at [285, 196] on button "OK" at bounding box center [280, 196] width 44 height 21
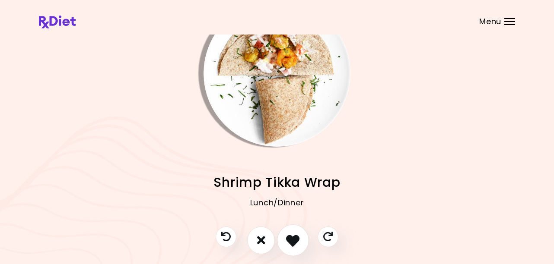
click at [293, 241] on icon "I like this recipe" at bounding box center [292, 240] width 13 height 13
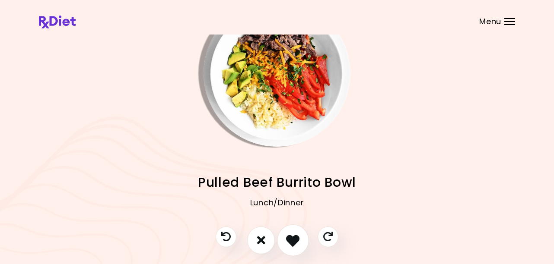
click at [297, 240] on icon "I like this recipe" at bounding box center [292, 240] width 13 height 13
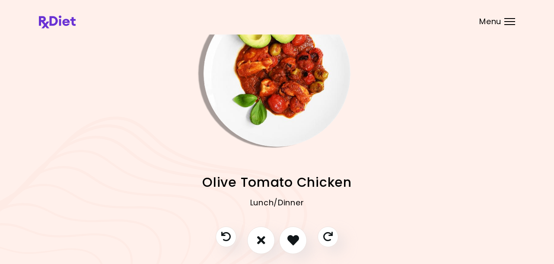
click at [279, 133] on img "Info - Olive Tomato Chicken" at bounding box center [277, 73] width 147 height 147
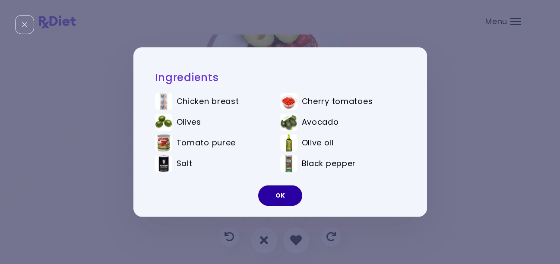
click at [291, 199] on button "OK" at bounding box center [280, 196] width 44 height 21
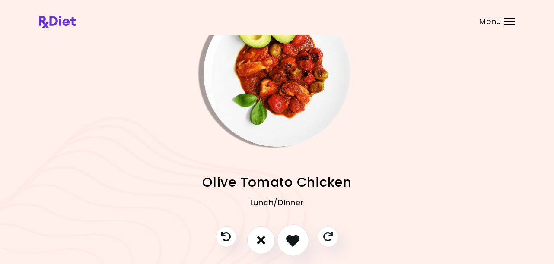
click at [289, 235] on icon "I like this recipe" at bounding box center [292, 240] width 13 height 13
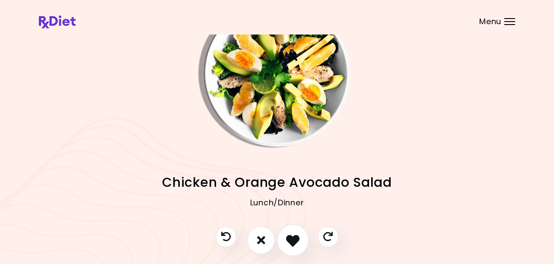
click at [297, 241] on icon "I like this recipe" at bounding box center [292, 240] width 13 height 13
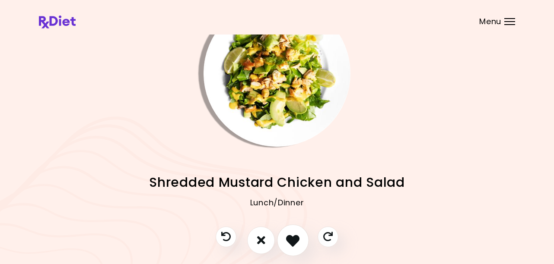
click at [297, 239] on icon "I like this recipe" at bounding box center [292, 240] width 13 height 13
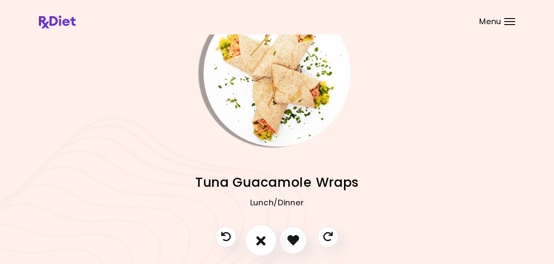
click at [266, 239] on button "I don't like this recipe" at bounding box center [261, 241] width 32 height 32
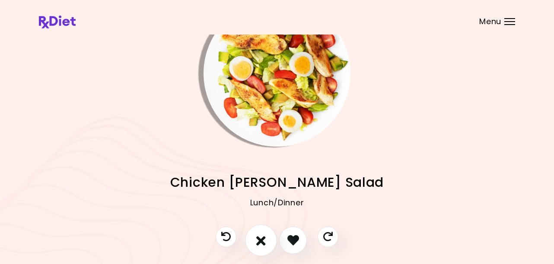
click at [266, 239] on button "I don't like this recipe" at bounding box center [261, 241] width 32 height 32
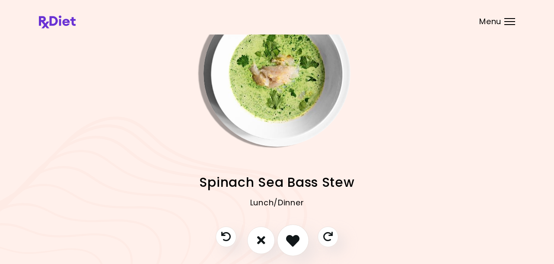
click at [293, 239] on icon "I like this recipe" at bounding box center [292, 240] width 13 height 13
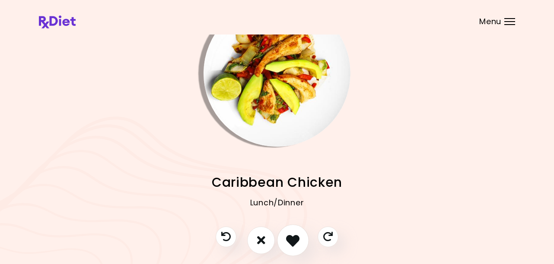
click at [296, 237] on icon "I like this recipe" at bounding box center [292, 240] width 13 height 13
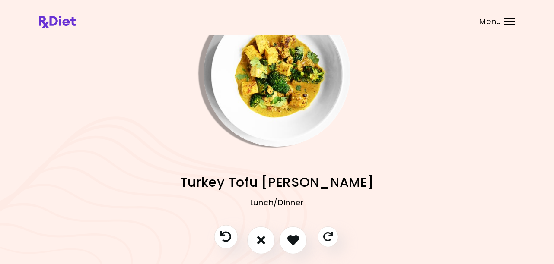
click at [229, 233] on icon "Previous recipe" at bounding box center [225, 237] width 11 height 11
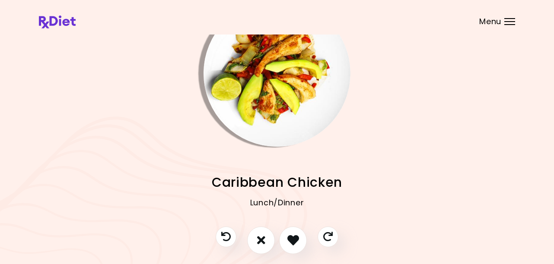
click at [270, 123] on img "Info - Caribbean Chicken" at bounding box center [277, 73] width 147 height 147
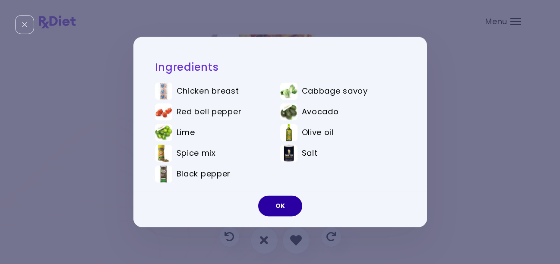
click at [276, 205] on button "OK" at bounding box center [280, 206] width 44 height 21
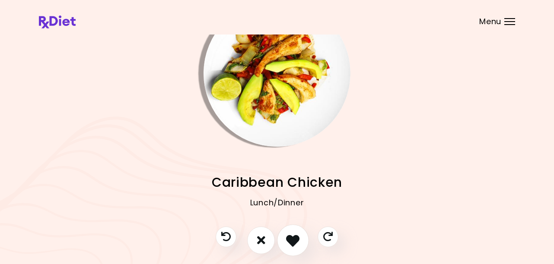
click at [293, 239] on icon "I like this recipe" at bounding box center [292, 240] width 13 height 13
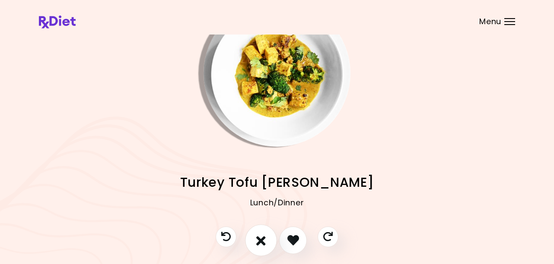
click at [259, 237] on icon "I don't like this recipe" at bounding box center [261, 240] width 10 height 13
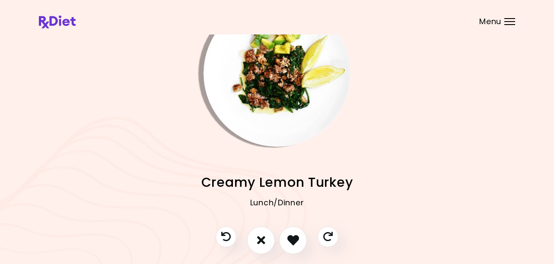
click at [275, 105] on img "Info - Creamy Lemon Turkey" at bounding box center [277, 73] width 147 height 147
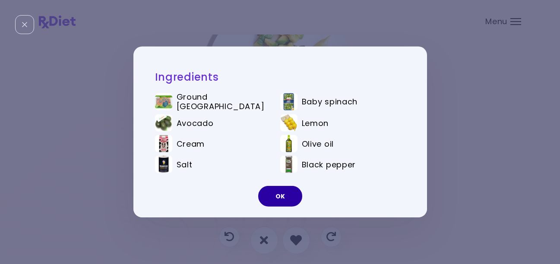
click at [278, 199] on button "OK" at bounding box center [280, 196] width 44 height 21
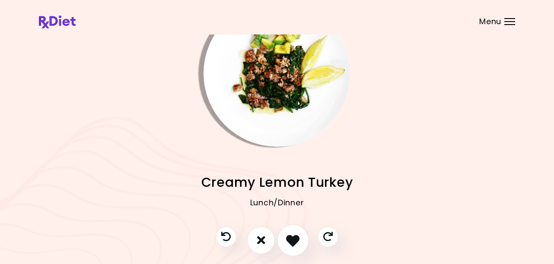
click at [293, 239] on icon "I like this recipe" at bounding box center [292, 240] width 13 height 13
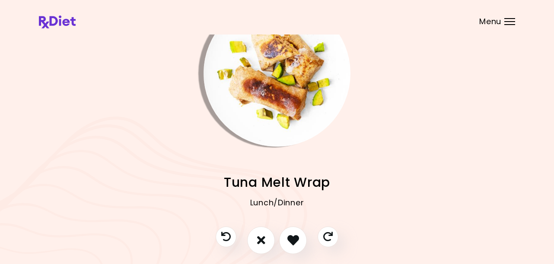
click at [266, 131] on img "Info - Tuna Melt Wrap" at bounding box center [277, 73] width 147 height 147
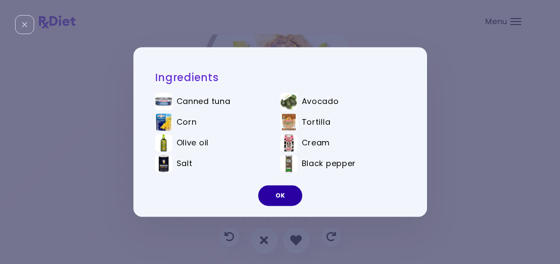
click at [283, 199] on button "OK" at bounding box center [280, 196] width 44 height 21
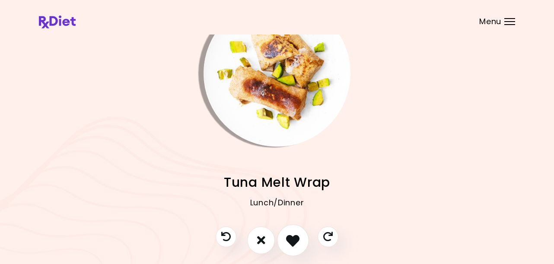
click at [297, 245] on icon "I like this recipe" at bounding box center [292, 240] width 13 height 13
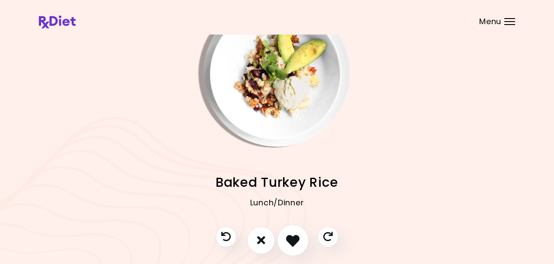
click at [297, 242] on icon "I like this recipe" at bounding box center [292, 240] width 13 height 13
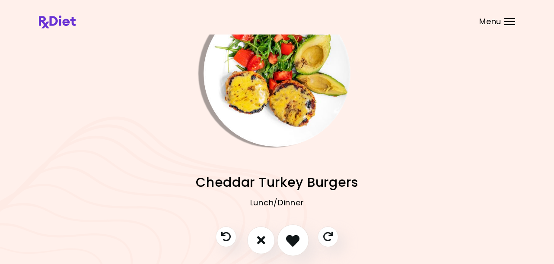
click at [297, 241] on icon "I like this recipe" at bounding box center [292, 240] width 13 height 13
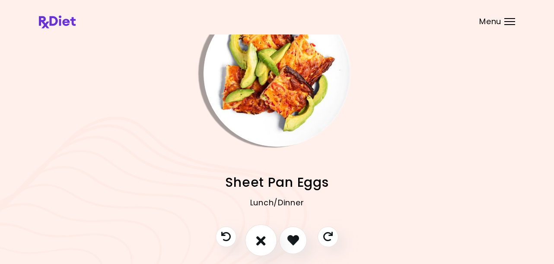
click at [262, 239] on icon "I don't like this recipe" at bounding box center [261, 240] width 10 height 13
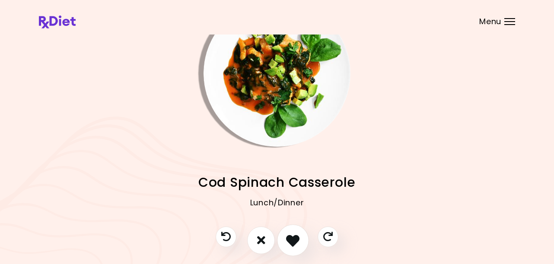
click at [294, 239] on icon "I like this recipe" at bounding box center [292, 240] width 13 height 13
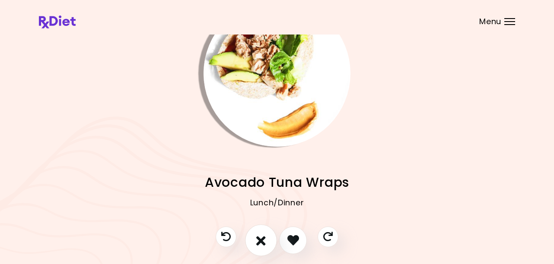
click at [263, 239] on icon "I don't like this recipe" at bounding box center [261, 240] width 10 height 13
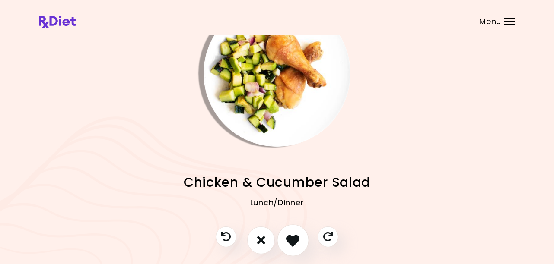
click at [293, 239] on icon "I like this recipe" at bounding box center [292, 240] width 13 height 13
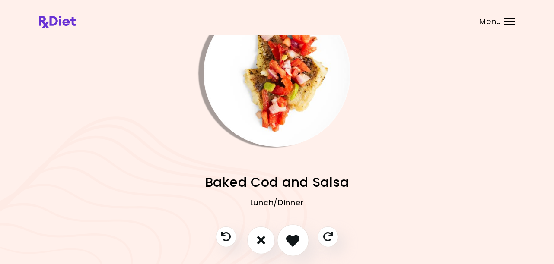
click at [296, 241] on icon "I like this recipe" at bounding box center [292, 240] width 13 height 13
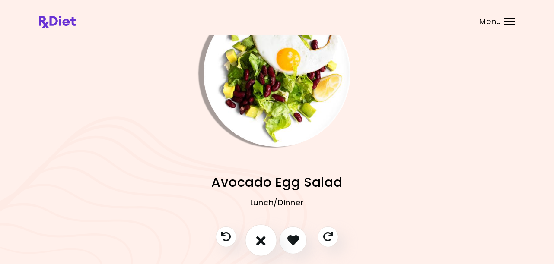
click at [258, 239] on icon "I don't like this recipe" at bounding box center [261, 240] width 10 height 13
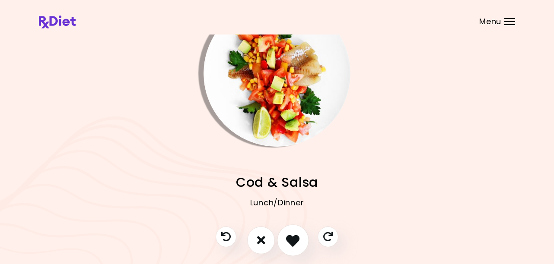
click at [291, 239] on icon "I like this recipe" at bounding box center [292, 240] width 13 height 13
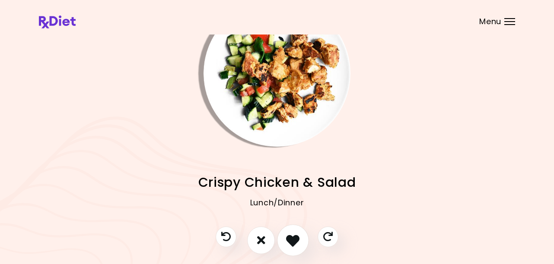
click at [291, 239] on icon "I like this recipe" at bounding box center [292, 240] width 13 height 13
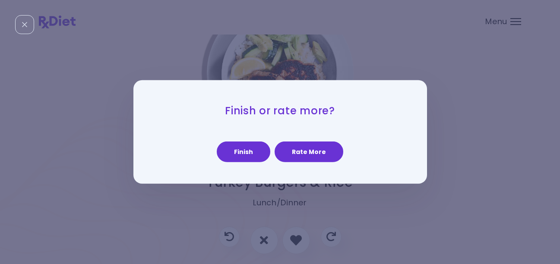
click at [296, 155] on button "Rate More" at bounding box center [309, 152] width 69 height 21
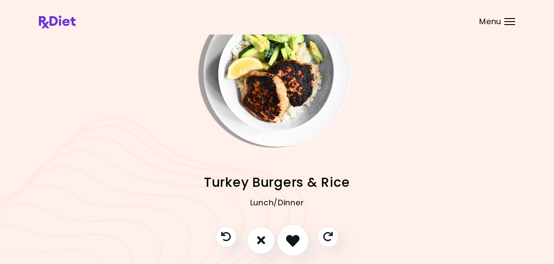
click at [293, 244] on icon "I like this recipe" at bounding box center [292, 240] width 13 height 13
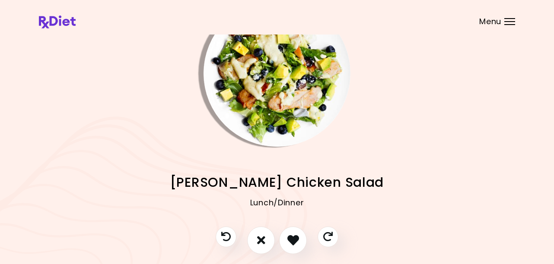
click at [267, 107] on img "Info - Berry Chicken Salad" at bounding box center [277, 73] width 147 height 147
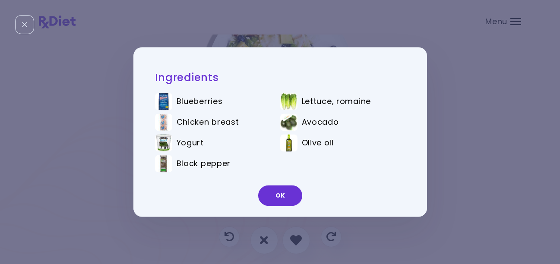
click at [282, 194] on button "OK" at bounding box center [280, 196] width 44 height 21
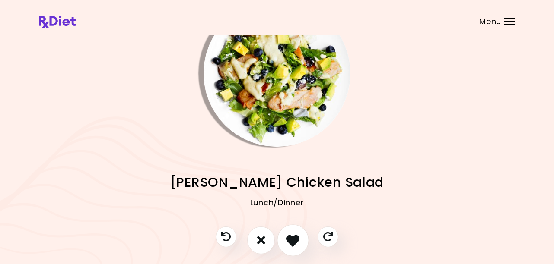
click at [294, 242] on icon "I like this recipe" at bounding box center [292, 240] width 13 height 13
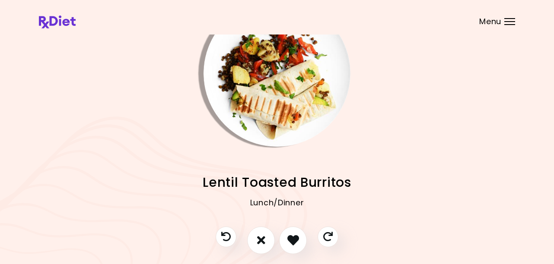
click at [271, 131] on img "Info - Lentil Toasted Burritos" at bounding box center [277, 73] width 147 height 147
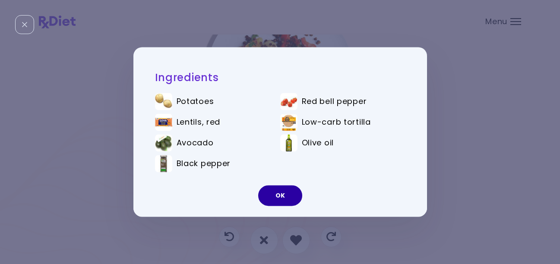
click at [281, 191] on button "OK" at bounding box center [280, 196] width 44 height 21
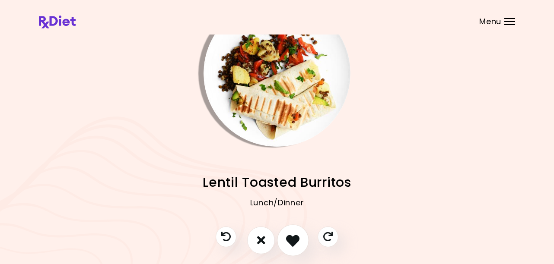
click at [292, 239] on icon "I like this recipe" at bounding box center [292, 240] width 13 height 13
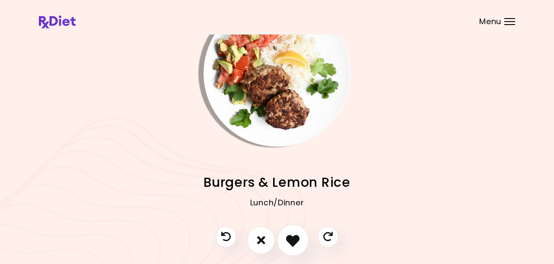
click at [296, 237] on icon "I like this recipe" at bounding box center [292, 240] width 13 height 13
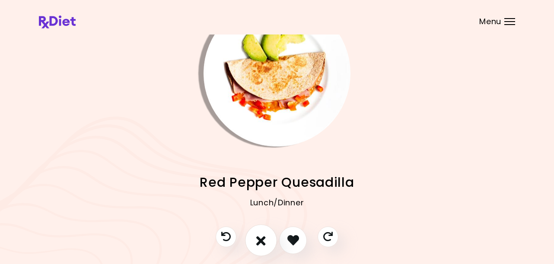
click at [263, 238] on icon "I don't like this recipe" at bounding box center [261, 240] width 10 height 13
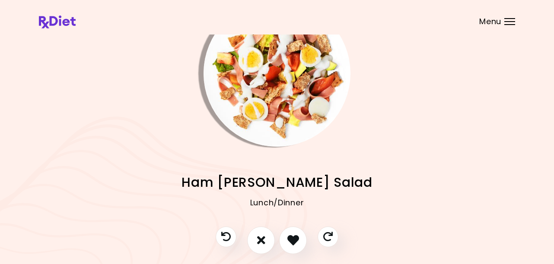
click at [268, 118] on img "Info - Ham Cobb Salad" at bounding box center [277, 73] width 147 height 147
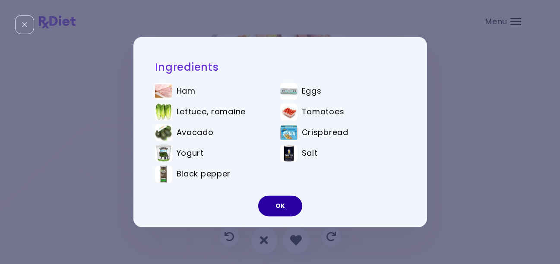
click at [277, 206] on button "OK" at bounding box center [280, 206] width 44 height 21
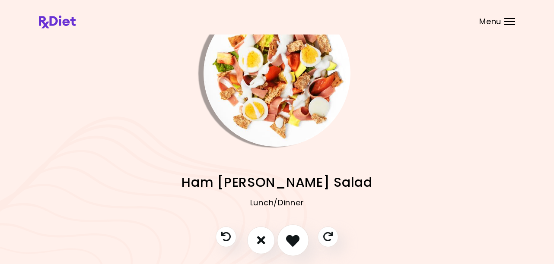
click at [295, 245] on icon "I like this recipe" at bounding box center [292, 240] width 13 height 13
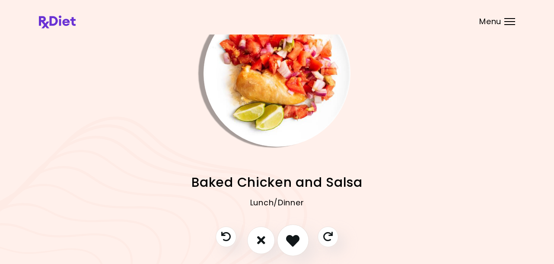
click at [297, 241] on icon "I like this recipe" at bounding box center [292, 240] width 13 height 13
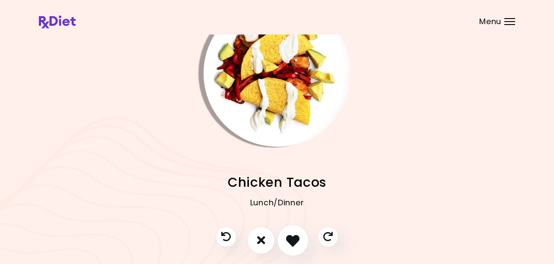
click at [298, 240] on icon "I like this recipe" at bounding box center [292, 240] width 13 height 13
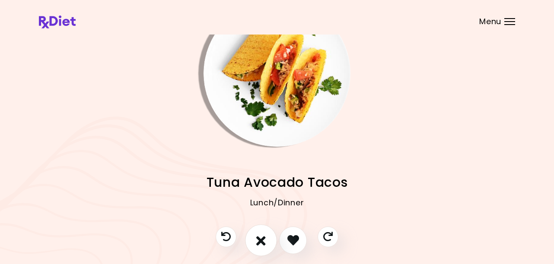
click at [266, 237] on button "I don't like this recipe" at bounding box center [261, 241] width 32 height 32
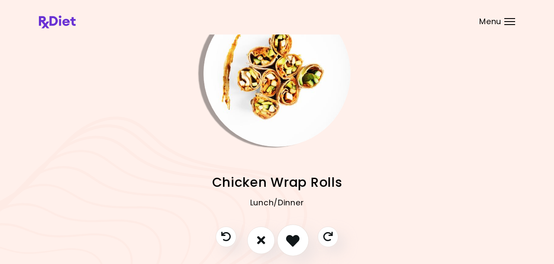
click at [289, 239] on icon "I like this recipe" at bounding box center [292, 240] width 13 height 13
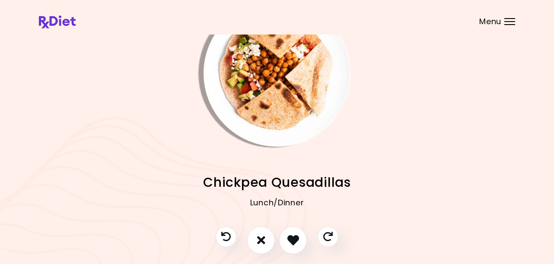
click at [275, 137] on img "Info - Chickpea Quesadillas" at bounding box center [277, 73] width 147 height 147
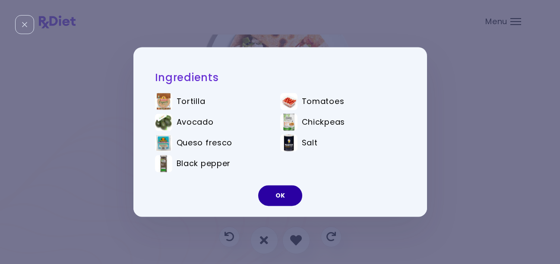
click at [283, 191] on button "OK" at bounding box center [280, 196] width 44 height 21
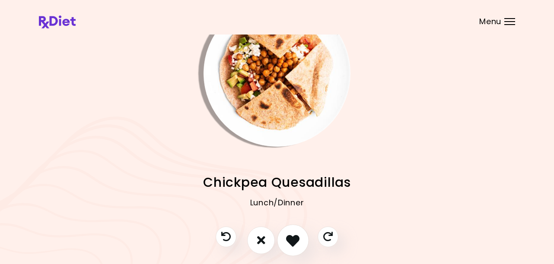
click at [290, 232] on button "I like this recipe" at bounding box center [293, 241] width 32 height 32
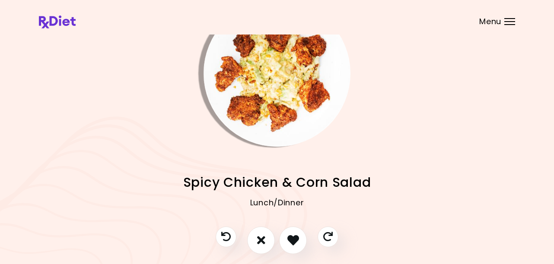
click at [273, 123] on img "Info - Spicy Chicken & Corn Salad" at bounding box center [277, 73] width 147 height 147
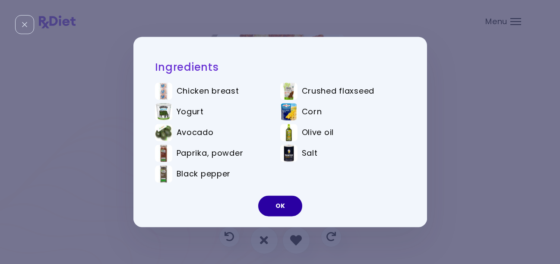
click at [283, 203] on button "OK" at bounding box center [280, 206] width 44 height 21
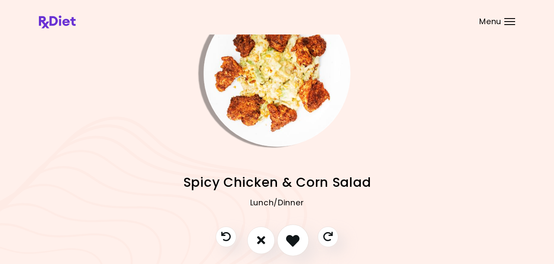
click at [294, 240] on icon "I like this recipe" at bounding box center [292, 240] width 13 height 13
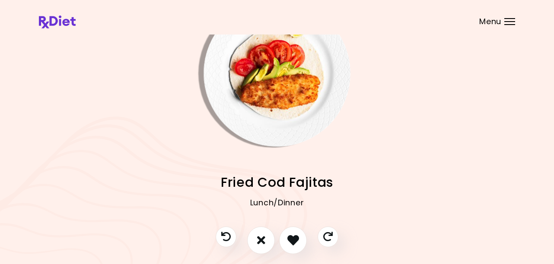
click at [277, 115] on img "Info - Fried Cod Fajitas" at bounding box center [277, 73] width 147 height 147
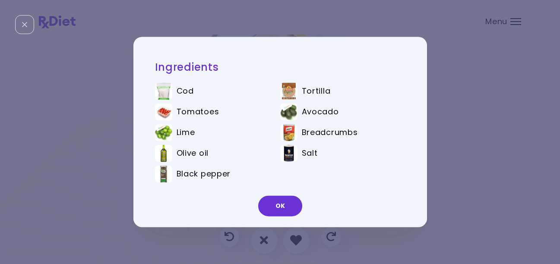
click at [279, 204] on button "OK" at bounding box center [280, 206] width 44 height 21
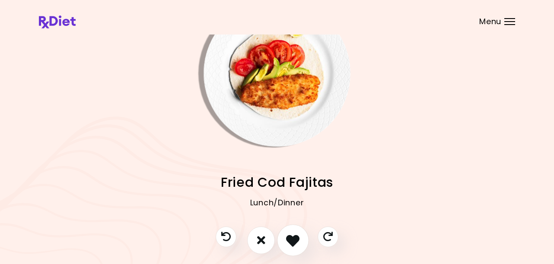
click at [289, 233] on button "I like this recipe" at bounding box center [293, 241] width 32 height 32
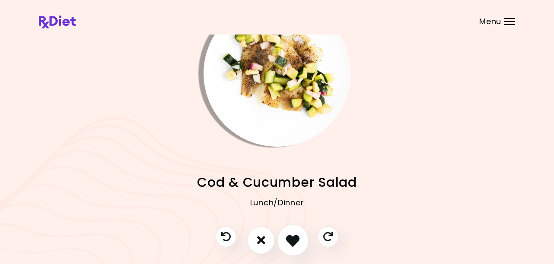
click at [295, 239] on icon "I like this recipe" at bounding box center [292, 240] width 13 height 13
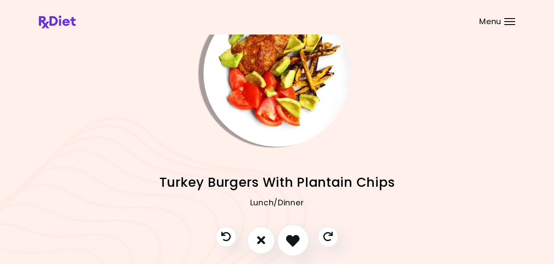
click at [297, 239] on icon "I like this recipe" at bounding box center [292, 240] width 13 height 13
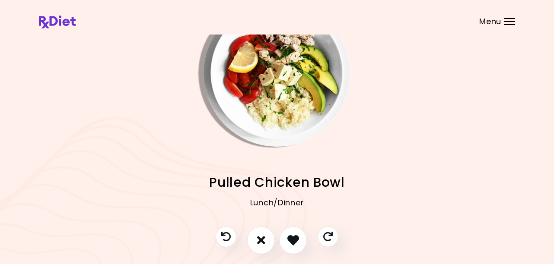
click at [275, 121] on img "Info - Pulled Chicken Bowl" at bounding box center [277, 73] width 147 height 147
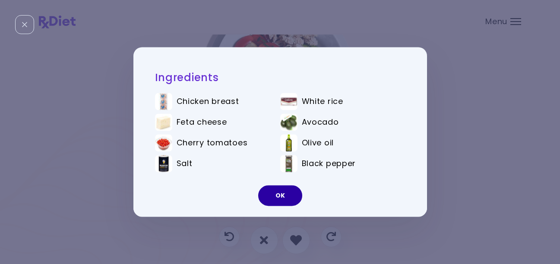
click at [284, 192] on button "OK" at bounding box center [280, 196] width 44 height 21
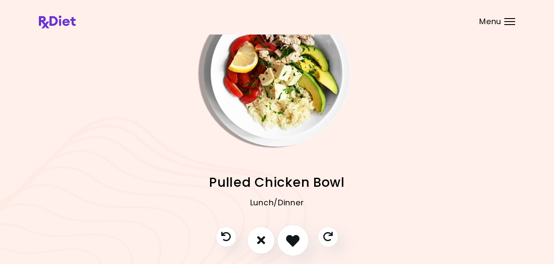
click at [290, 235] on icon "I like this recipe" at bounding box center [292, 240] width 13 height 13
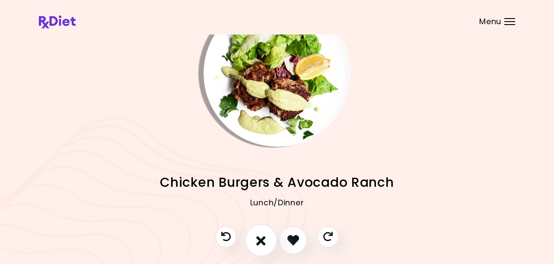
click at [256, 238] on icon "I don't like this recipe" at bounding box center [261, 240] width 10 height 13
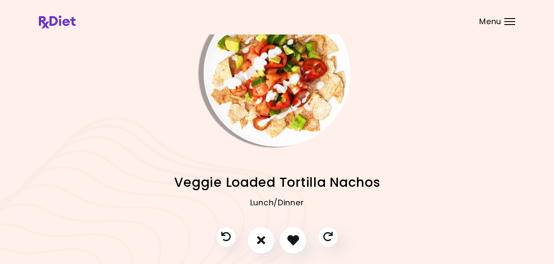
click at [286, 126] on img "Info - Veggie Loaded Tortilla Nachos" at bounding box center [277, 73] width 147 height 147
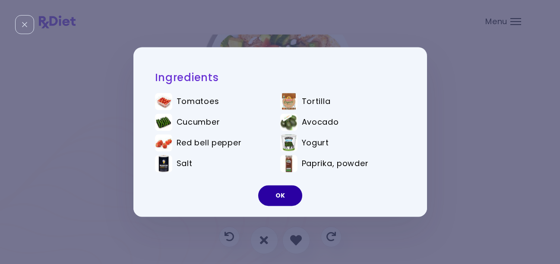
click at [283, 195] on button "OK" at bounding box center [280, 196] width 44 height 21
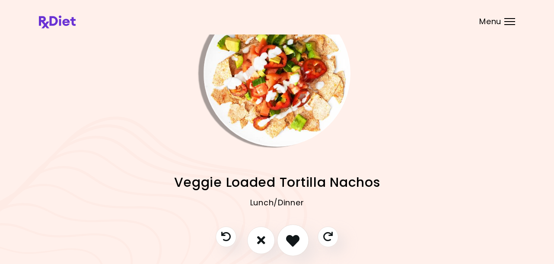
click at [292, 239] on icon "I like this recipe" at bounding box center [292, 240] width 13 height 13
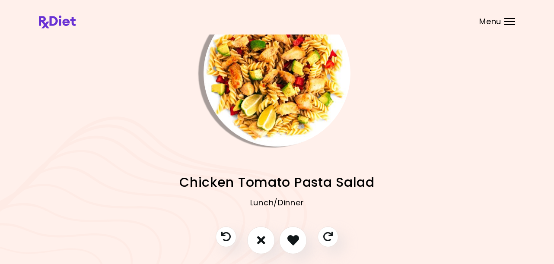
click at [262, 100] on img "Info - Chicken Tomato Pasta Salad" at bounding box center [277, 73] width 147 height 147
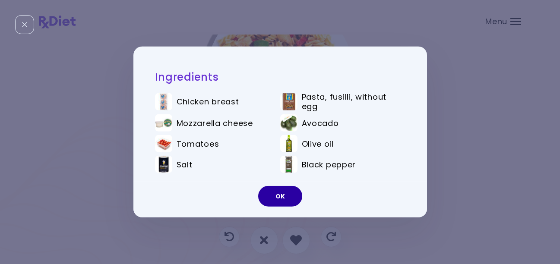
click at [279, 195] on button "OK" at bounding box center [280, 196] width 44 height 21
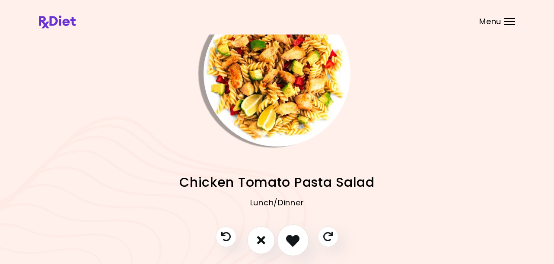
click at [291, 235] on icon "I like this recipe" at bounding box center [292, 240] width 13 height 13
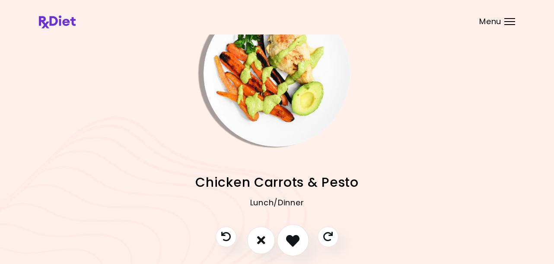
click at [287, 238] on icon "I like this recipe" at bounding box center [292, 240] width 13 height 13
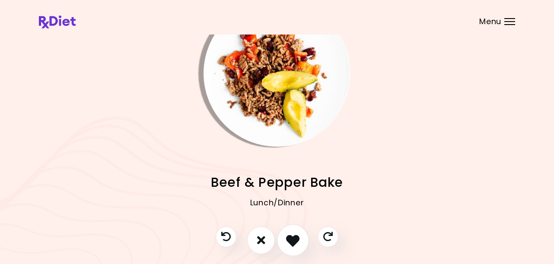
click at [291, 237] on icon "I like this recipe" at bounding box center [292, 240] width 13 height 13
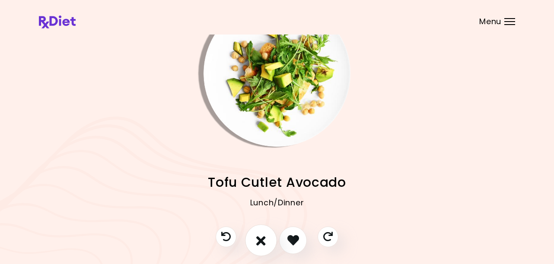
click at [263, 239] on icon "I don't like this recipe" at bounding box center [261, 240] width 10 height 13
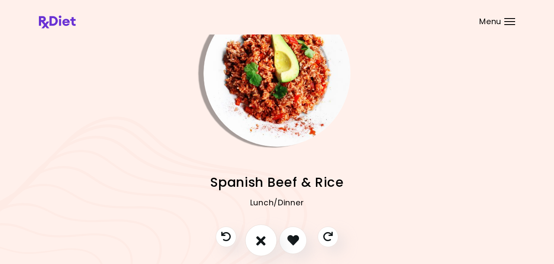
click at [265, 239] on icon "I don't like this recipe" at bounding box center [261, 240] width 10 height 13
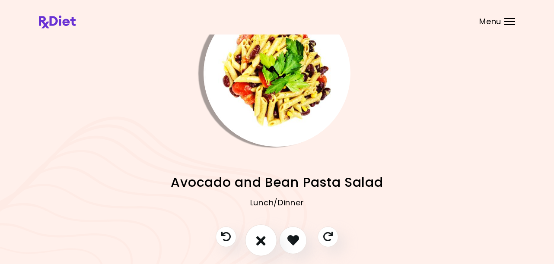
click at [266, 239] on button "I don't like this recipe" at bounding box center [261, 241] width 32 height 32
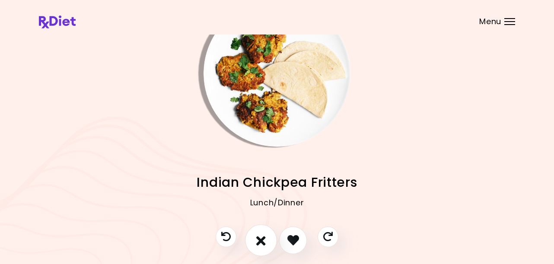
click at [266, 238] on button "I don't like this recipe" at bounding box center [261, 241] width 32 height 32
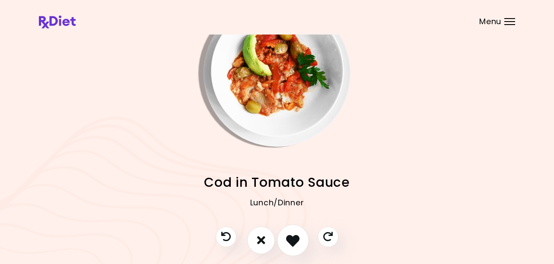
click at [297, 242] on icon "I like this recipe" at bounding box center [292, 240] width 13 height 13
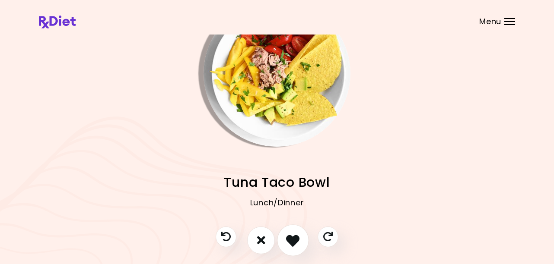
click at [291, 243] on icon "I like this recipe" at bounding box center [292, 240] width 13 height 13
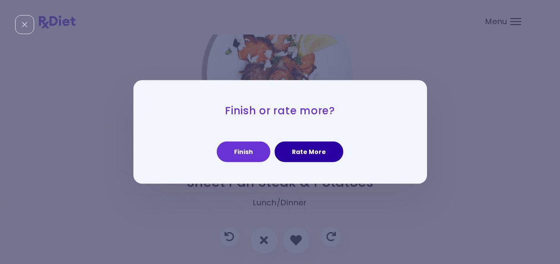
click at [292, 148] on button "Rate More" at bounding box center [309, 152] width 69 height 21
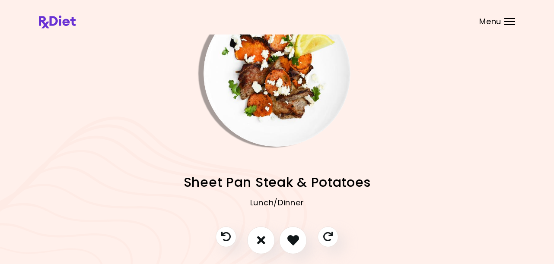
click at [291, 117] on img "Info - Sheet Pan Steak & Potatoes" at bounding box center [277, 73] width 147 height 147
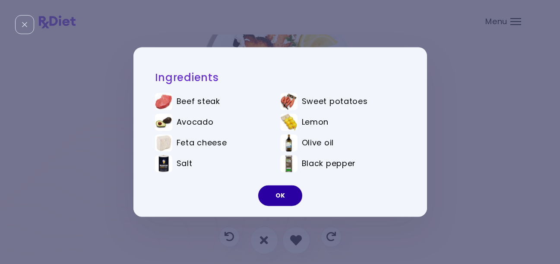
click at [283, 196] on button "OK" at bounding box center [280, 196] width 44 height 21
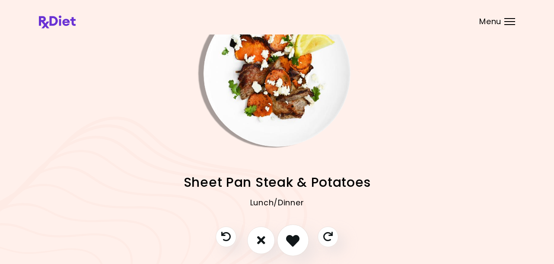
click at [299, 248] on button "I like this recipe" at bounding box center [293, 241] width 32 height 32
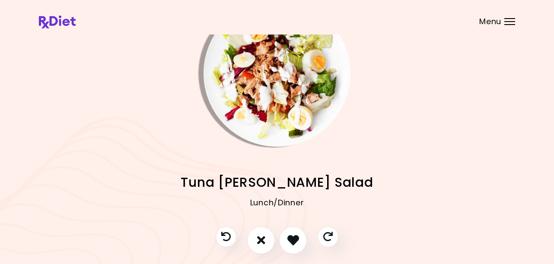
click at [272, 115] on img "Info - Tuna Cobb Salad" at bounding box center [277, 73] width 147 height 147
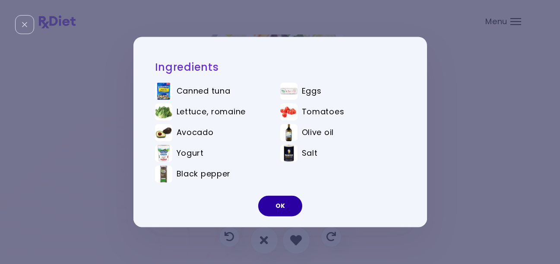
click at [278, 208] on button "OK" at bounding box center [280, 206] width 44 height 21
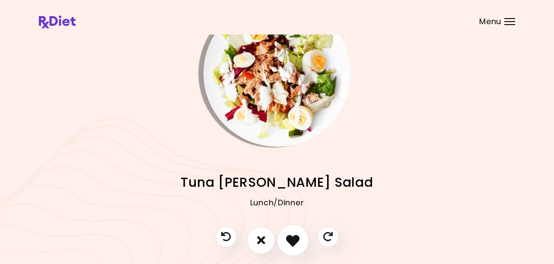
click at [298, 241] on icon "I like this recipe" at bounding box center [292, 240] width 13 height 13
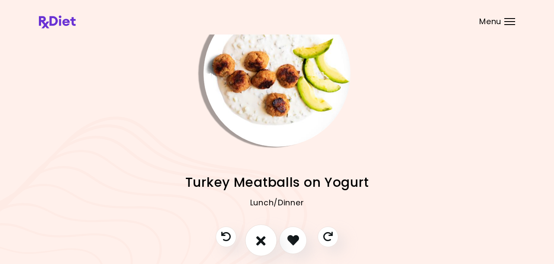
click at [255, 239] on button "I don't like this recipe" at bounding box center [261, 241] width 32 height 32
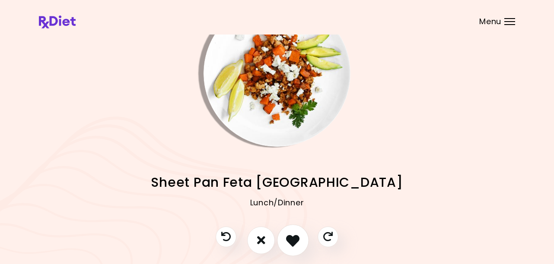
click at [295, 243] on icon "I like this recipe" at bounding box center [292, 240] width 13 height 13
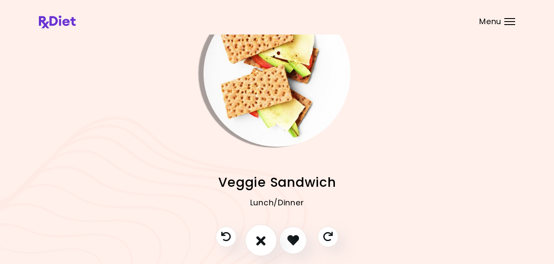
click at [261, 242] on icon "I don't like this recipe" at bounding box center [261, 240] width 10 height 13
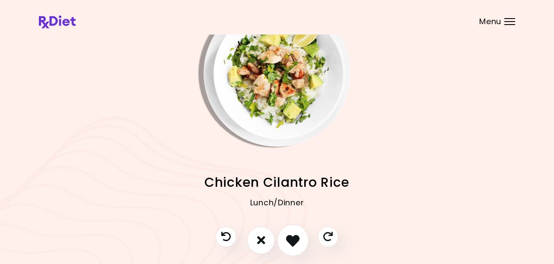
click at [297, 240] on icon "I like this recipe" at bounding box center [292, 240] width 13 height 13
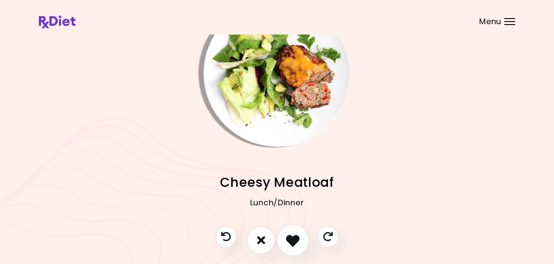
click at [294, 240] on icon "I like this recipe" at bounding box center [292, 240] width 13 height 13
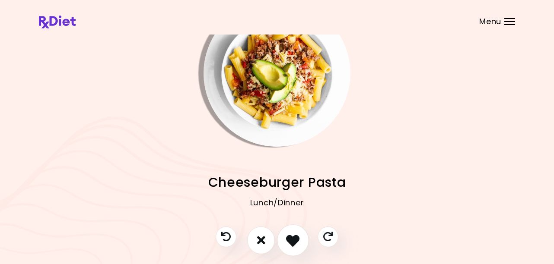
click at [296, 239] on icon "I like this recipe" at bounding box center [292, 240] width 13 height 13
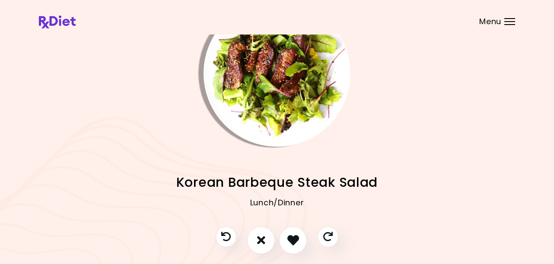
click at [282, 137] on img "Info - Korean Barbeque Steak Salad" at bounding box center [277, 73] width 147 height 147
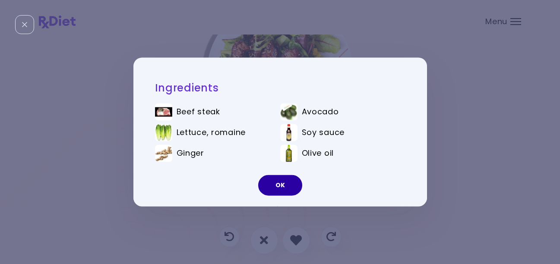
click at [281, 183] on button "OK" at bounding box center [280, 185] width 44 height 21
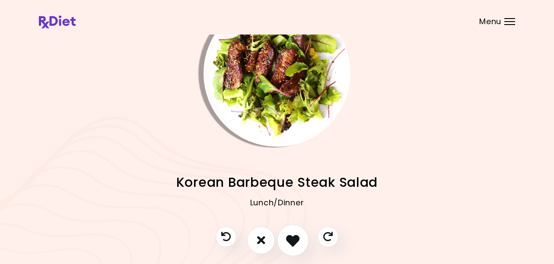
click at [291, 246] on icon "I like this recipe" at bounding box center [292, 240] width 13 height 13
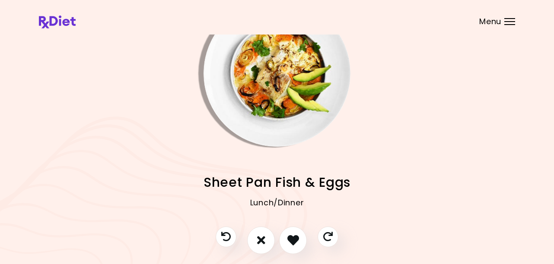
click at [285, 159] on div "Steak & Cucumber Salad Lunch/Dinner Chicken Quesadillas Lunch/Dinner Mexican Ch…" at bounding box center [277, 187] width 476 height 80
click at [283, 135] on img "Info - Sheet Pan Fish & Eggs" at bounding box center [277, 73] width 147 height 147
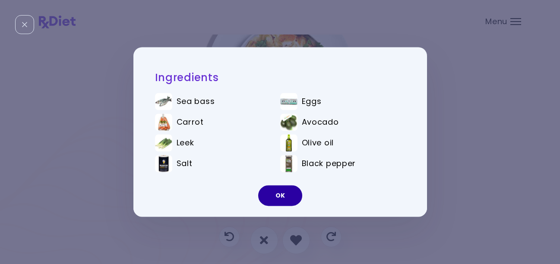
click at [285, 196] on button "OK" at bounding box center [280, 196] width 44 height 21
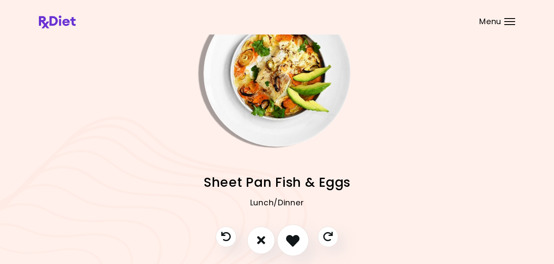
click at [292, 241] on icon "I like this recipe" at bounding box center [292, 240] width 13 height 13
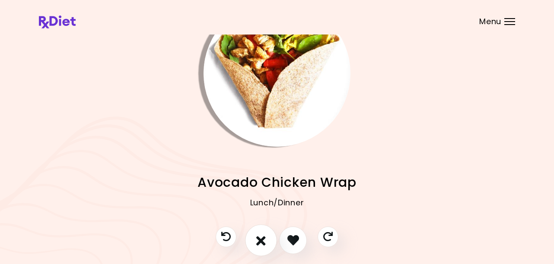
click at [261, 243] on icon "I don't like this recipe" at bounding box center [261, 240] width 10 height 13
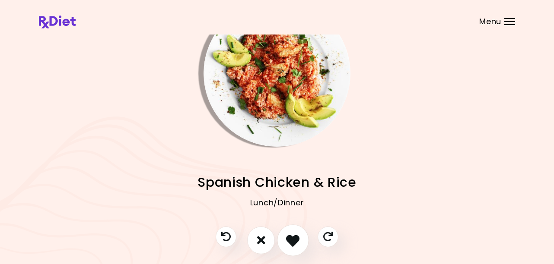
click at [288, 242] on icon "I like this recipe" at bounding box center [292, 240] width 13 height 13
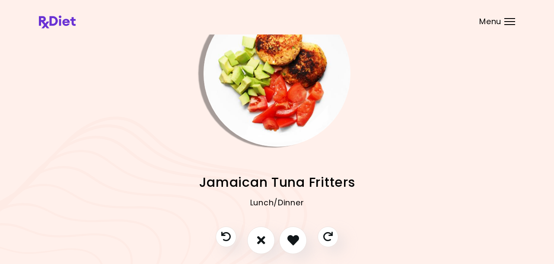
click at [284, 122] on img "Info - Jamaican Tuna Fritters" at bounding box center [277, 73] width 147 height 147
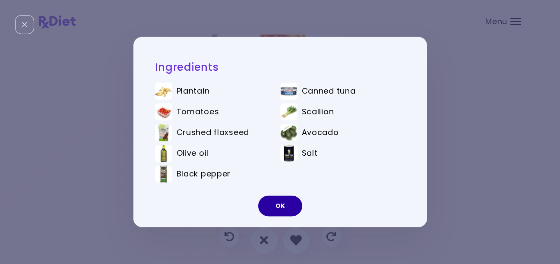
click at [274, 206] on button "OK" at bounding box center [280, 206] width 44 height 21
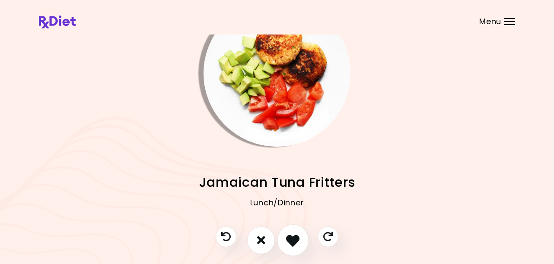
click at [293, 240] on icon "I like this recipe" at bounding box center [292, 240] width 13 height 13
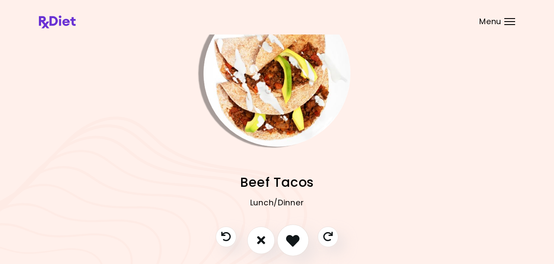
click at [293, 239] on icon "I like this recipe" at bounding box center [292, 240] width 13 height 13
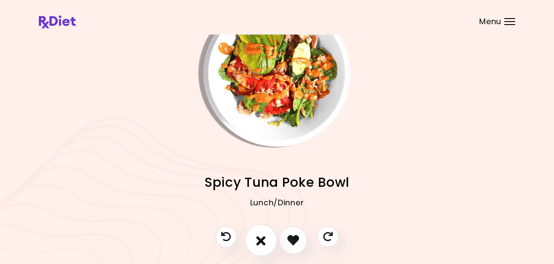
click at [264, 239] on icon "I don't like this recipe" at bounding box center [261, 240] width 10 height 13
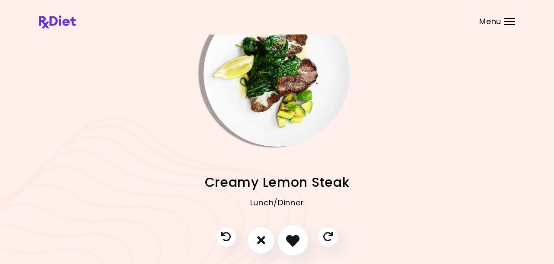
click at [293, 243] on icon "I like this recipe" at bounding box center [292, 240] width 13 height 13
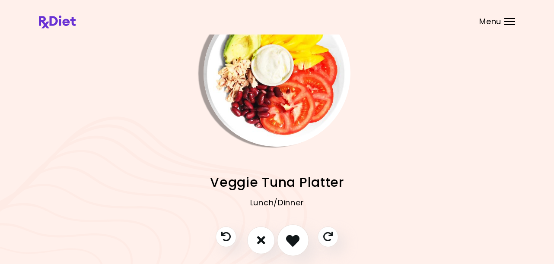
click at [297, 242] on icon "I like this recipe" at bounding box center [292, 240] width 13 height 13
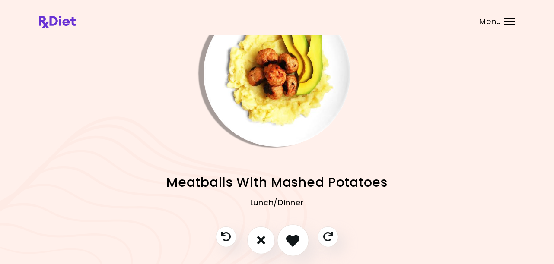
click at [295, 241] on icon "I like this recipe" at bounding box center [292, 240] width 13 height 13
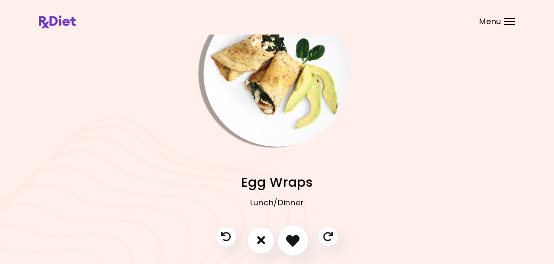
click at [295, 241] on icon "I like this recipe" at bounding box center [292, 240] width 13 height 13
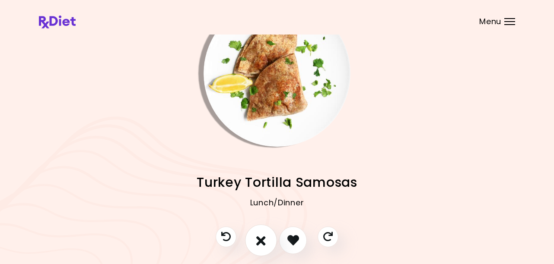
click at [264, 244] on icon "I don't like this recipe" at bounding box center [261, 240] width 10 height 13
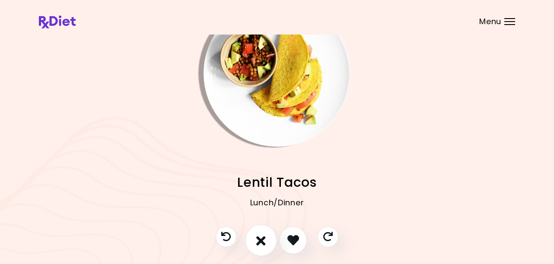
click at [264, 243] on icon "I don't like this recipe" at bounding box center [261, 240] width 10 height 13
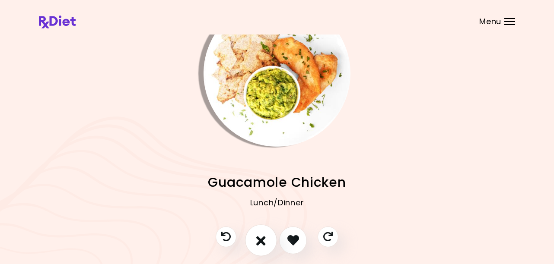
click at [267, 242] on button "I don't like this recipe" at bounding box center [261, 241] width 32 height 32
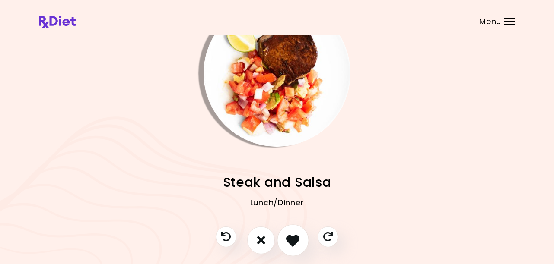
click at [293, 246] on icon "I like this recipe" at bounding box center [292, 240] width 13 height 13
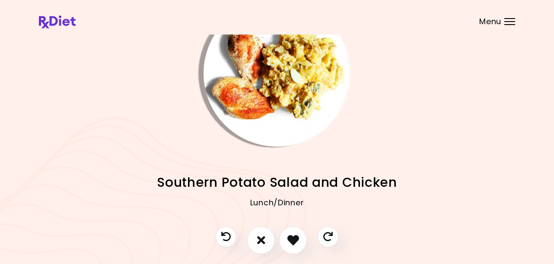
click at [279, 128] on img "Info - Southern Potato Salad and Chicken" at bounding box center [277, 73] width 147 height 147
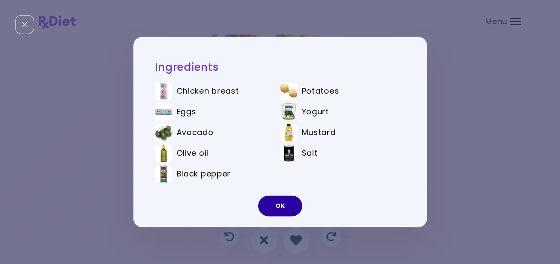
click at [288, 208] on button "OK" at bounding box center [280, 206] width 44 height 21
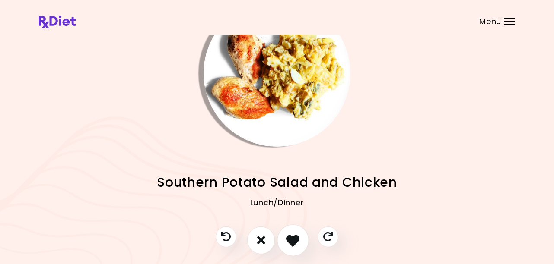
click at [294, 239] on icon "I like this recipe" at bounding box center [292, 240] width 13 height 13
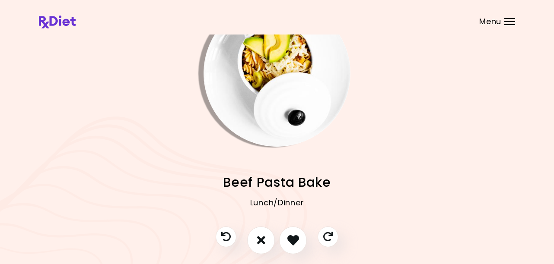
click at [262, 101] on img "Info - Beef Pasta Bake" at bounding box center [277, 73] width 147 height 147
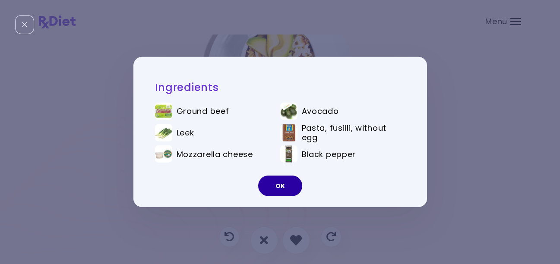
click at [279, 182] on button "OK" at bounding box center [280, 186] width 44 height 21
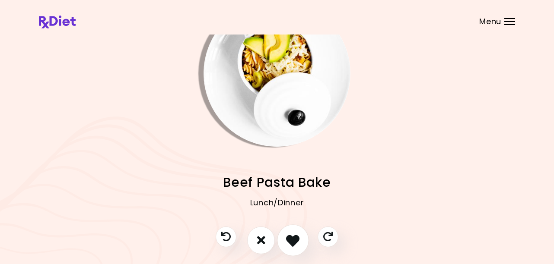
click at [292, 244] on icon "I like this recipe" at bounding box center [292, 240] width 13 height 13
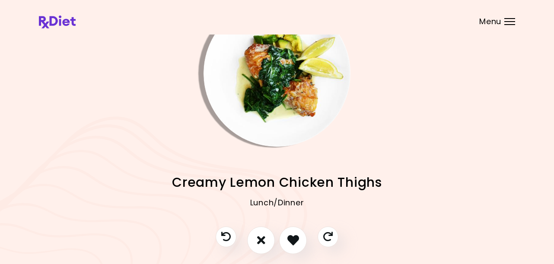
click at [285, 119] on img "Info - Creamy Lemon Chicken Thighs" at bounding box center [277, 73] width 147 height 147
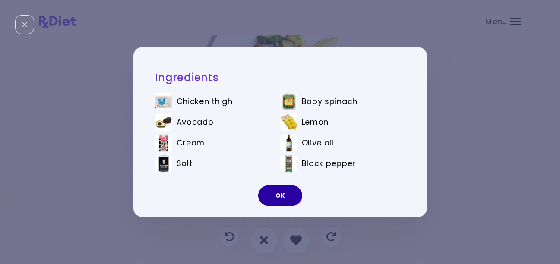
click at [290, 197] on button "OK" at bounding box center [280, 196] width 44 height 21
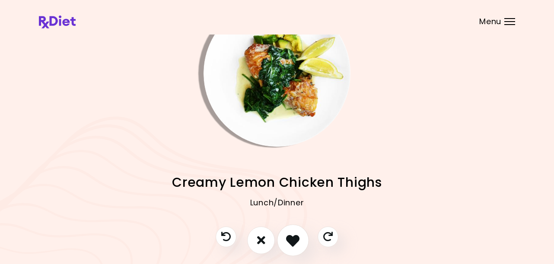
click at [291, 230] on button "I like this recipe" at bounding box center [293, 241] width 32 height 32
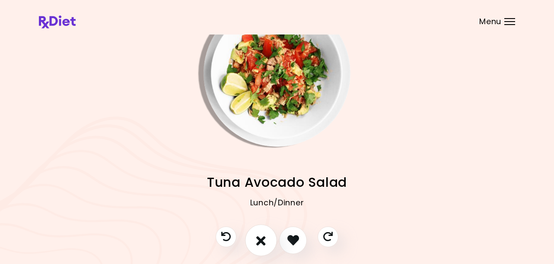
click at [263, 237] on icon "I don't like this recipe" at bounding box center [261, 240] width 10 height 13
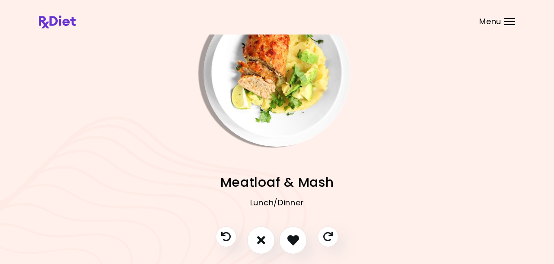
click at [286, 103] on img "Info - Meatloaf & Mash" at bounding box center [277, 73] width 147 height 147
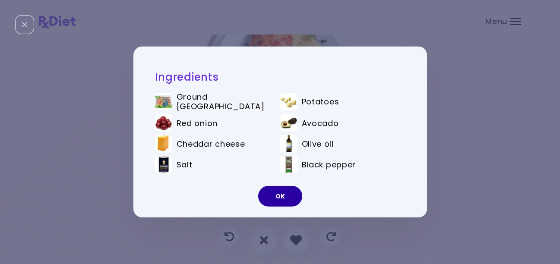
click at [277, 193] on button "OK" at bounding box center [280, 196] width 44 height 21
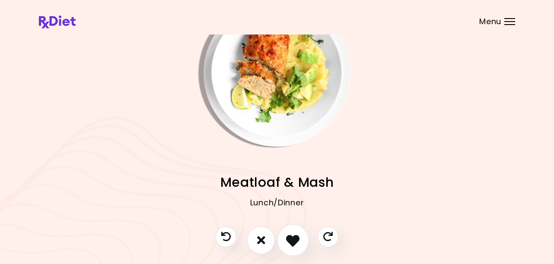
click at [292, 237] on icon "I like this recipe" at bounding box center [292, 240] width 13 height 13
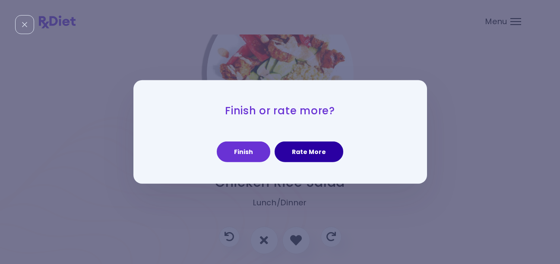
click at [309, 144] on button "Rate More" at bounding box center [309, 152] width 69 height 21
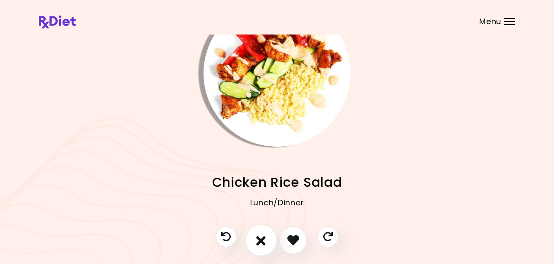
click at [260, 240] on icon "I don't like this recipe" at bounding box center [261, 240] width 10 height 13
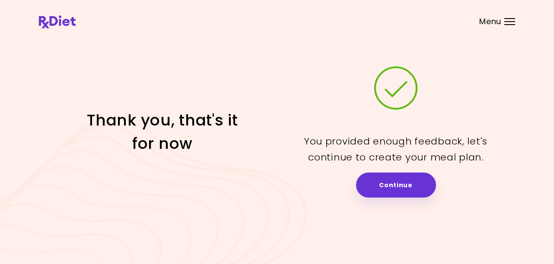
scroll to position [0, 0]
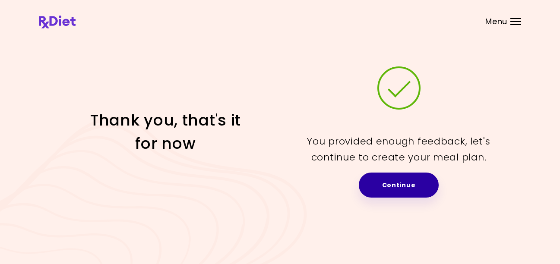
click at [404, 186] on link "Continue" at bounding box center [399, 185] width 80 height 25
